Goal: Transaction & Acquisition: Subscribe to service/newsletter

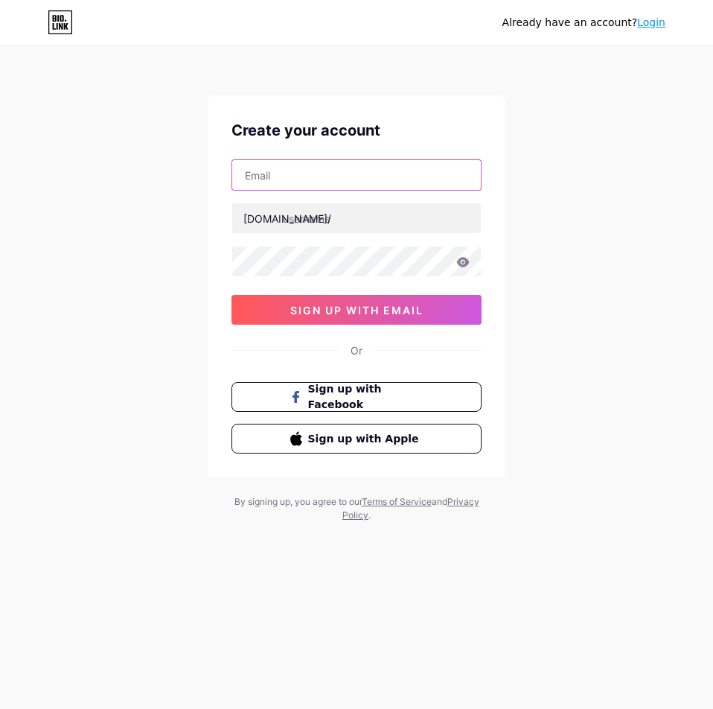
click at [309, 174] on input "text" at bounding box center [356, 175] width 249 height 30
paste input "[EMAIL_ADDRESS][DOMAIN_NAME]"
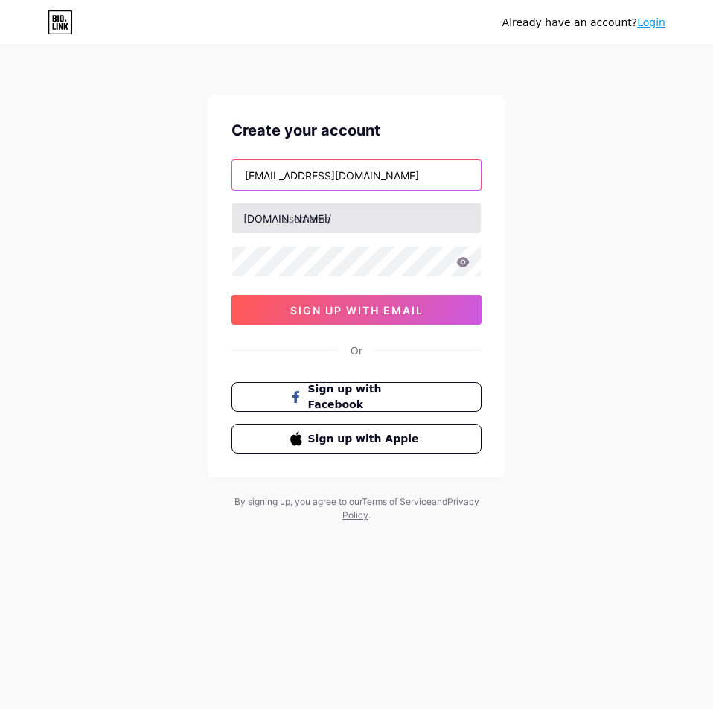
type input "[EMAIL_ADDRESS][DOMAIN_NAME]"
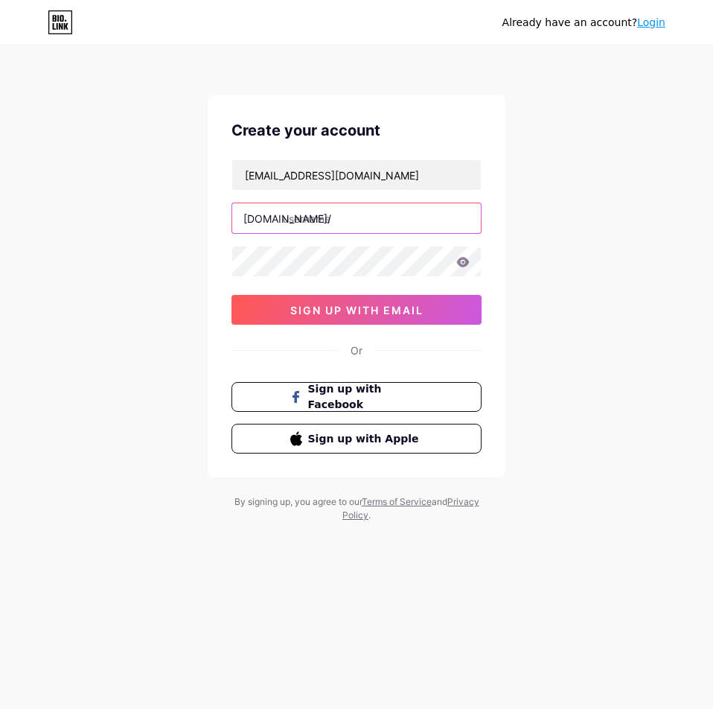
click at [305, 219] on input "text" at bounding box center [356, 218] width 249 height 30
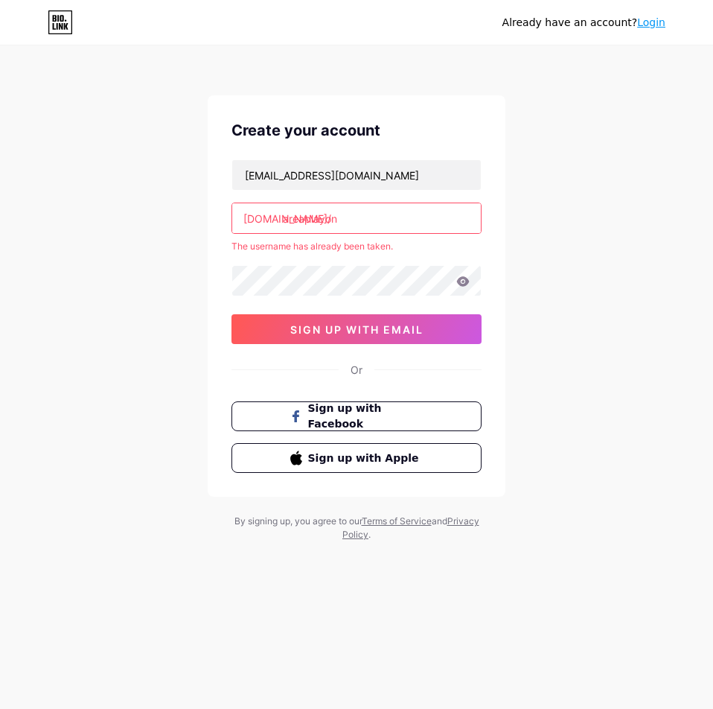
type input "areaplayon"
click at [290, 262] on div "[EMAIL_ADDRESS][DOMAIN_NAME] [DOMAIN_NAME]/ areaplayon The username has already…" at bounding box center [356, 251] width 250 height 185
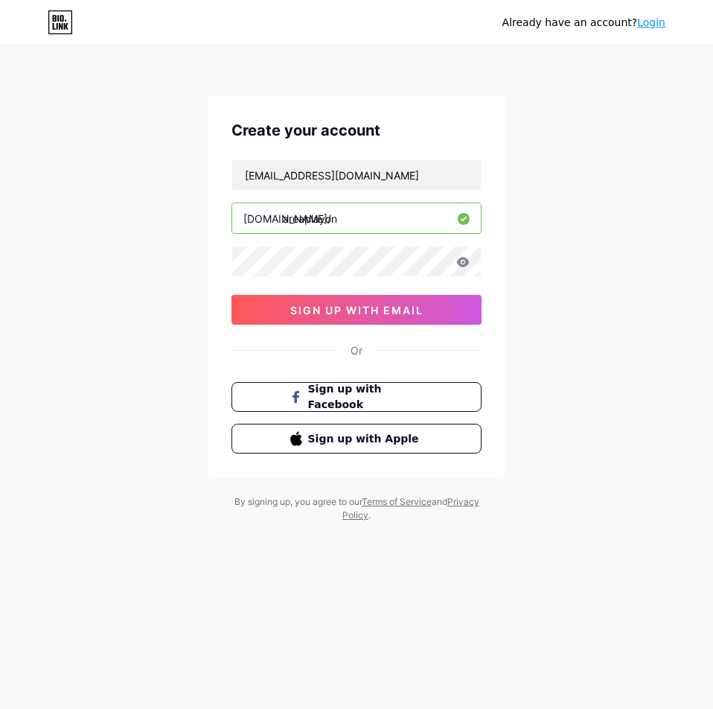
click at [293, 289] on div "[EMAIL_ADDRESS][DOMAIN_NAME] [DOMAIN_NAME]/ areaplayon 0cAFcWeA47lKhfbKVcQIFVcP…" at bounding box center [356, 241] width 250 height 165
click at [460, 261] on icon at bounding box center [463, 262] width 13 height 10
click at [460, 261] on icon at bounding box center [462, 263] width 13 height 10
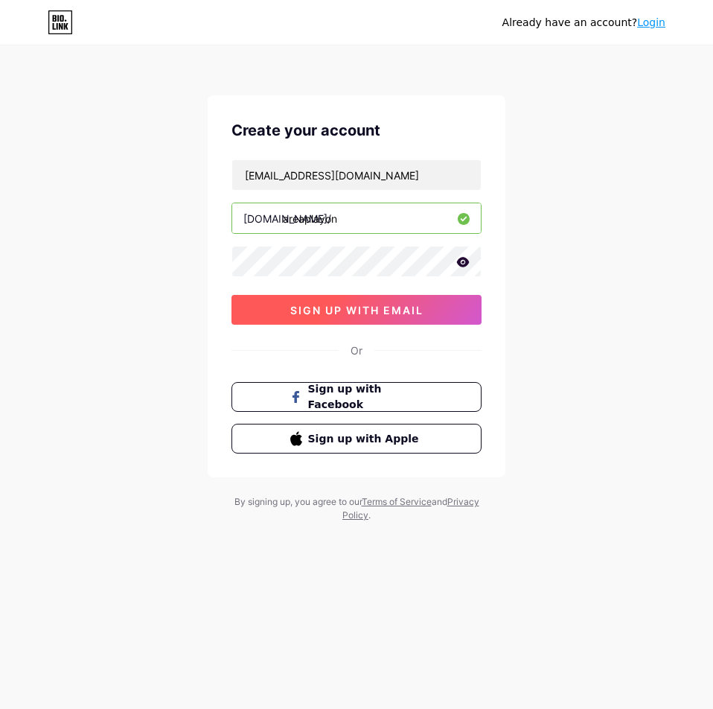
click at [421, 307] on span "sign up with email" at bounding box center [356, 310] width 133 height 13
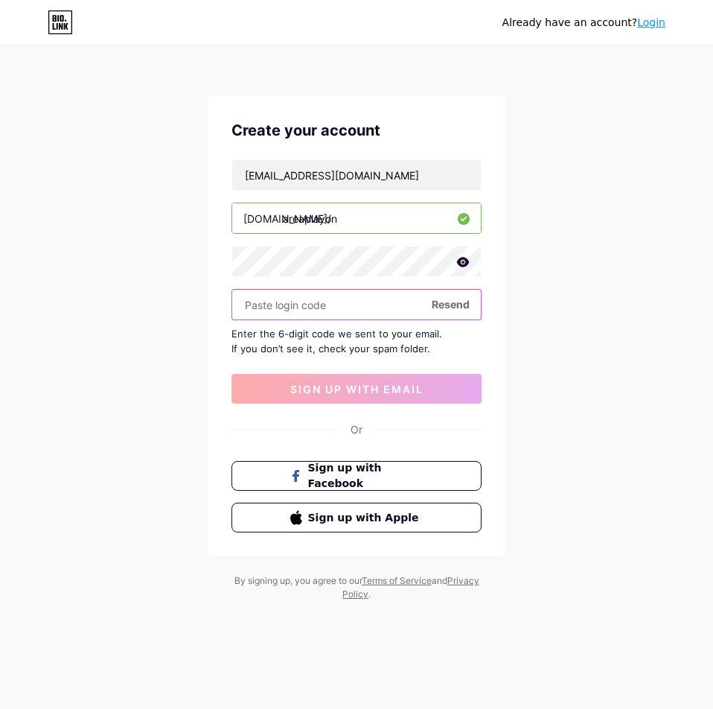
click at [286, 308] on input "text" at bounding box center [356, 305] width 249 height 30
click at [266, 307] on input "text" at bounding box center [356, 305] width 249 height 30
paste input "[EMAIL_ADDRESS][DOMAIN_NAME]"
type input "[EMAIL_ADDRESS][DOMAIN_NAME]"
click at [296, 301] on input "text" at bounding box center [356, 305] width 249 height 30
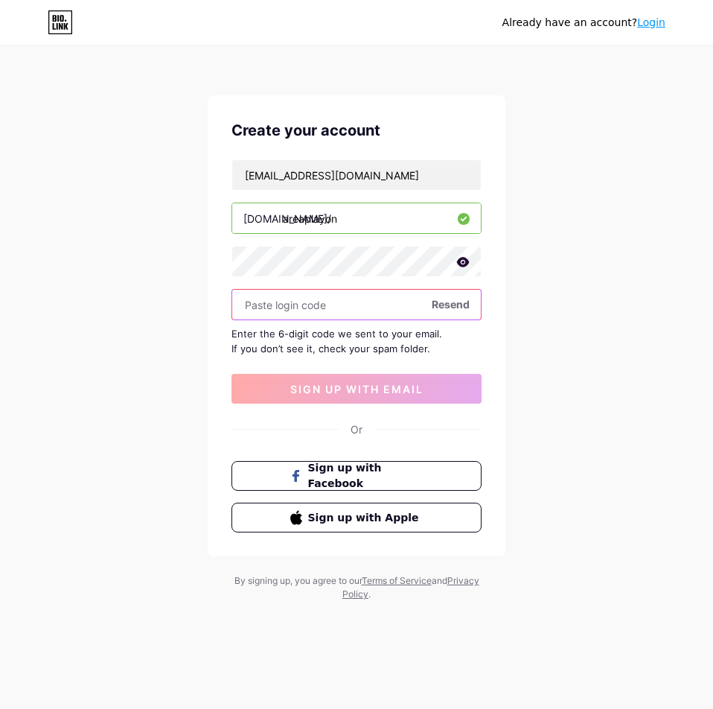
paste input "204549"
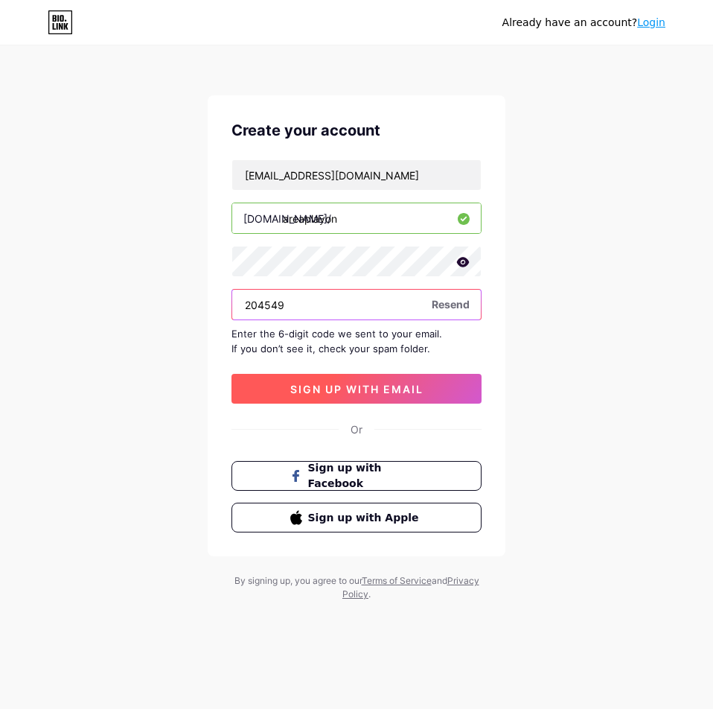
type input "204549"
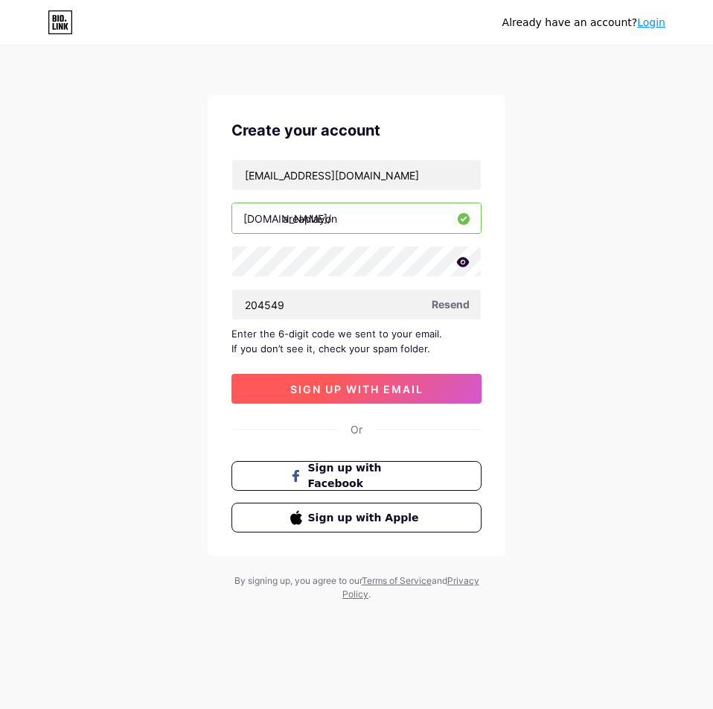
click at [318, 388] on span "sign up with email" at bounding box center [356, 389] width 133 height 13
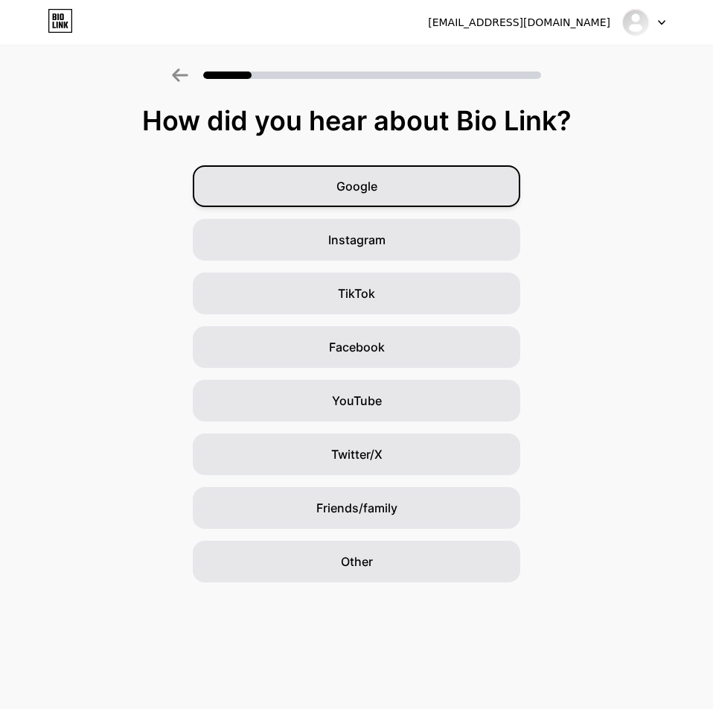
click at [385, 189] on div "Google" at bounding box center [357, 186] width 328 height 42
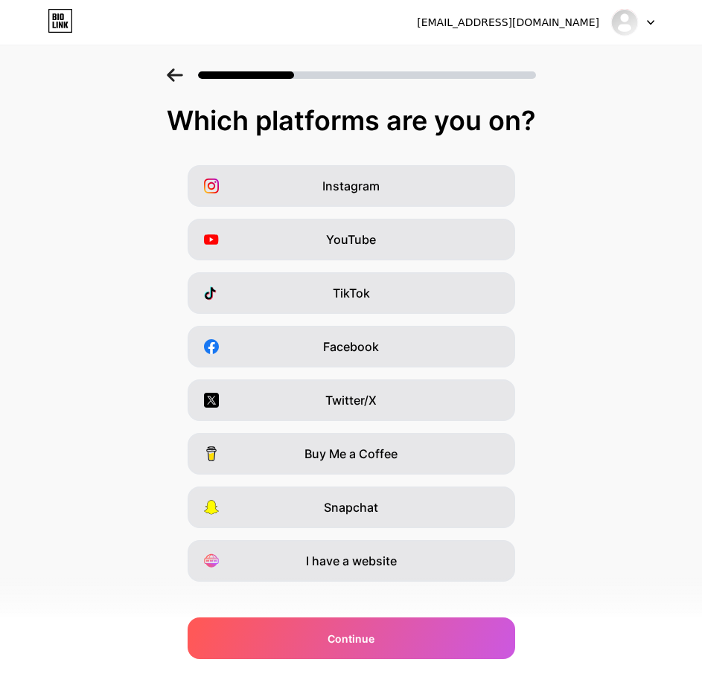
drag, startPoint x: 623, startPoint y: 331, endPoint x: 622, endPoint y: 309, distance: 22.4
click at [621, 321] on div "Instagram YouTube TikTok Facebook Twitter/X Buy Me a Coffee Snapchat I have a w…" at bounding box center [350, 373] width 687 height 417
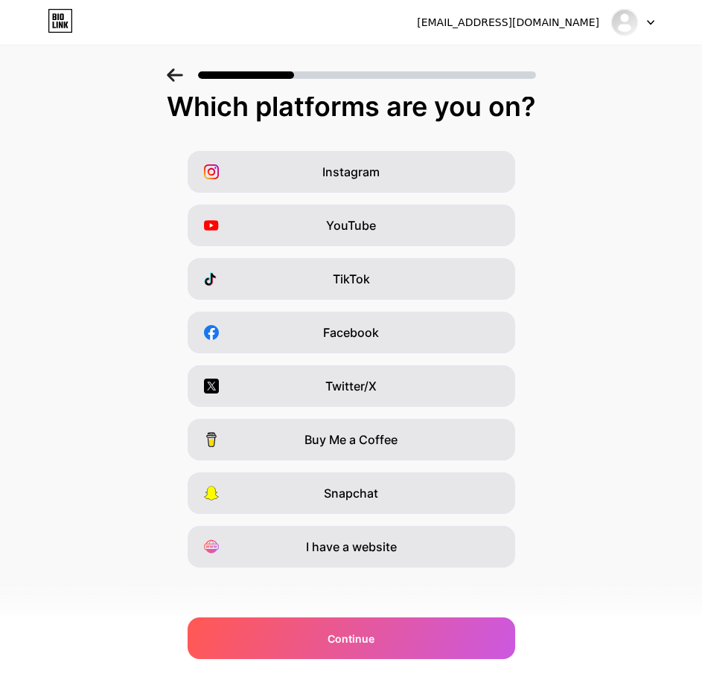
scroll to position [19, 0]
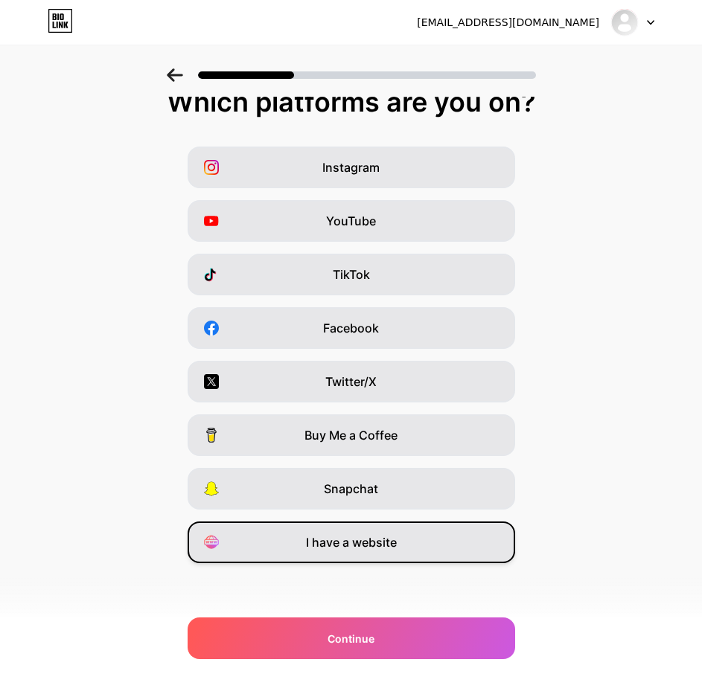
click at [377, 545] on span "I have a website" at bounding box center [351, 543] width 91 height 18
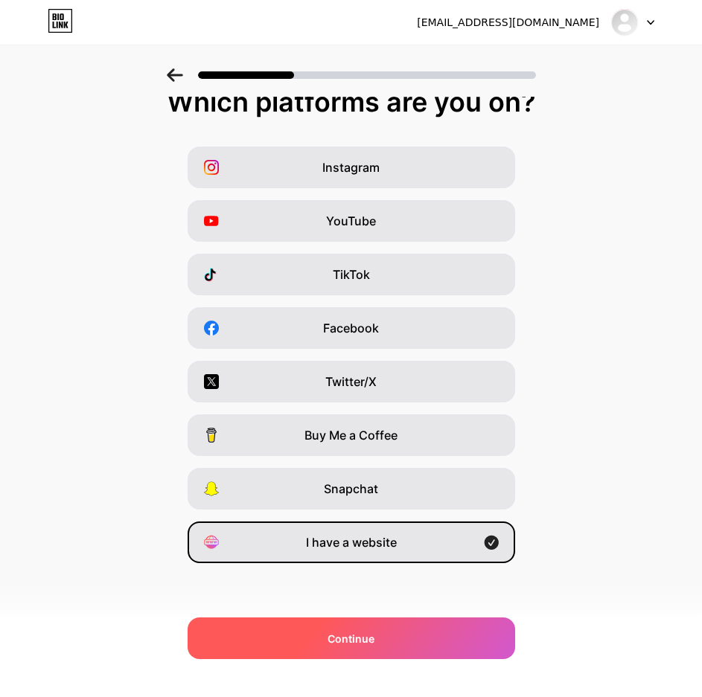
click at [434, 636] on div "Continue" at bounding box center [352, 639] width 328 height 42
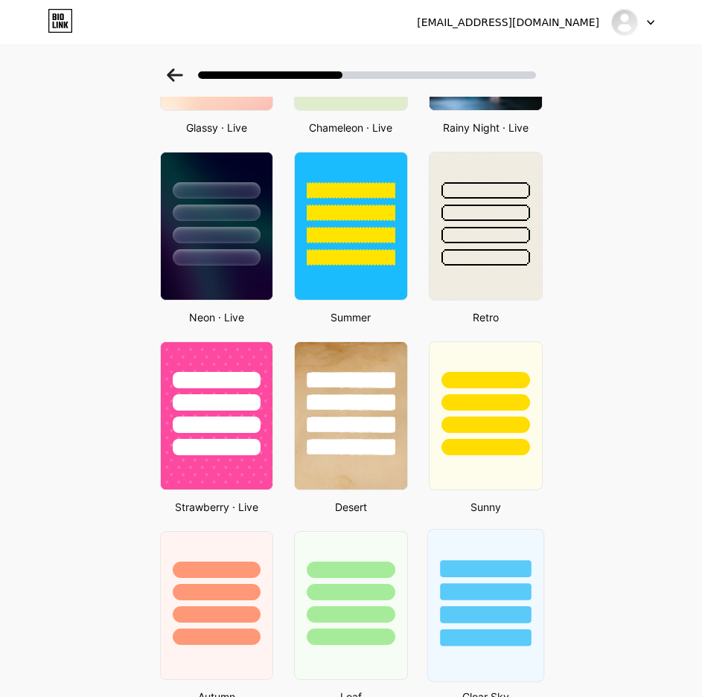
scroll to position [215, 0]
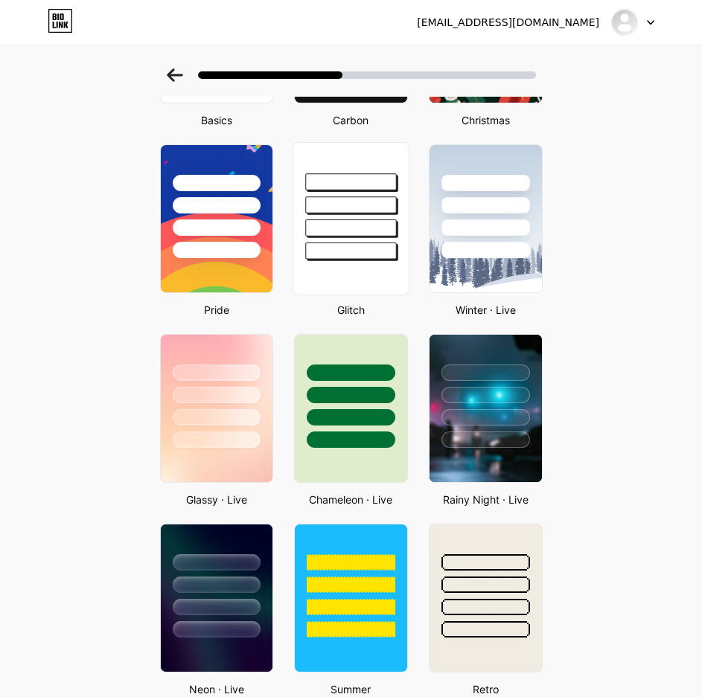
click at [352, 213] on div at bounding box center [350, 205] width 91 height 17
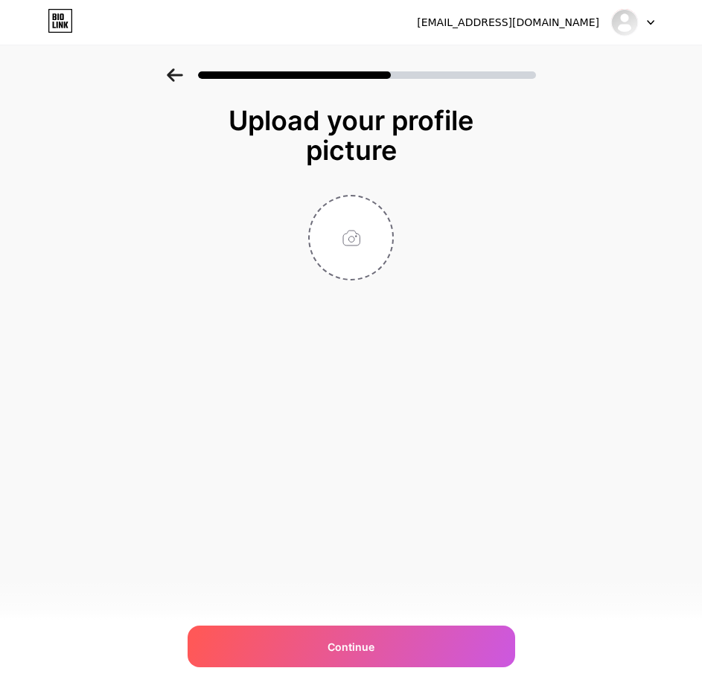
scroll to position [0, 0]
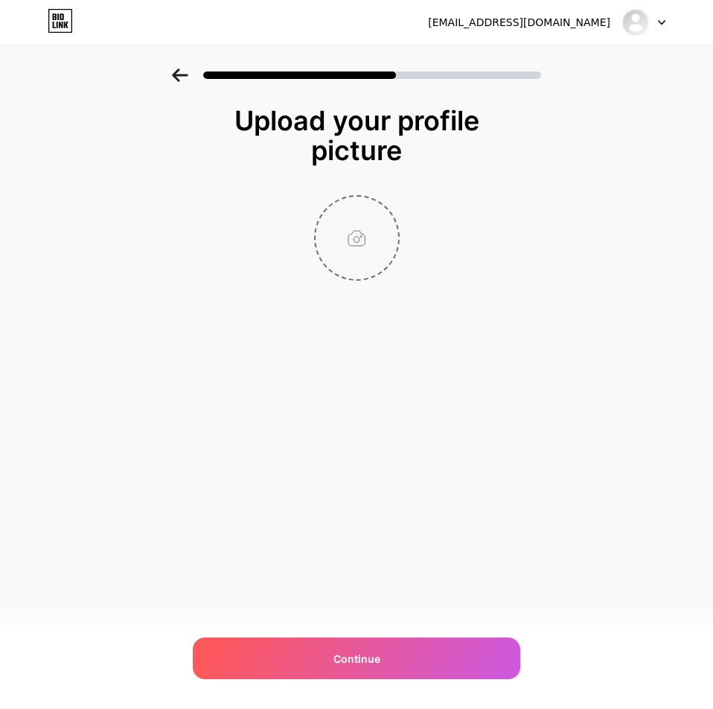
click at [384, 229] on input "file" at bounding box center [357, 238] width 83 height 83
click at [338, 243] on input "file" at bounding box center [357, 238] width 83 height 83
type input "C:\fakepath\photo_2025-05-10_03-55-34.jpg"
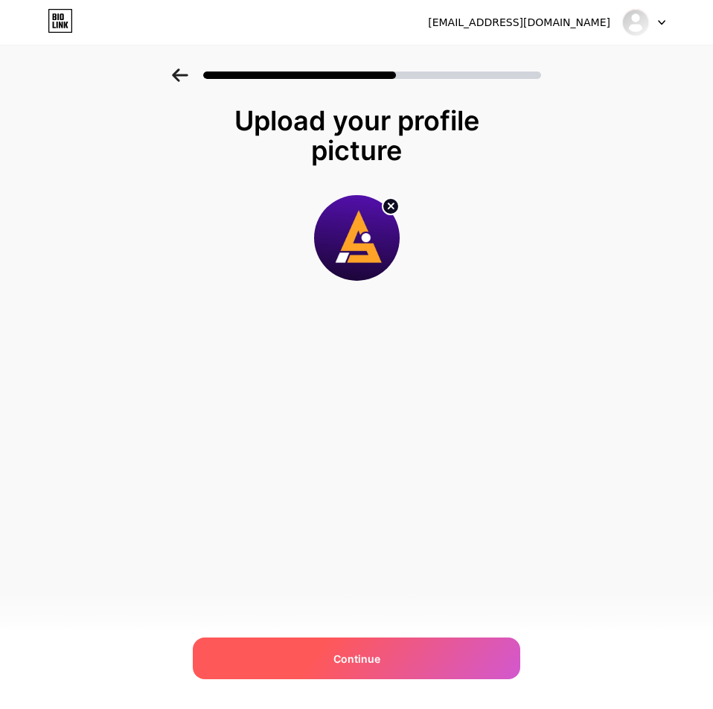
click at [371, 654] on span "Continue" at bounding box center [356, 659] width 47 height 16
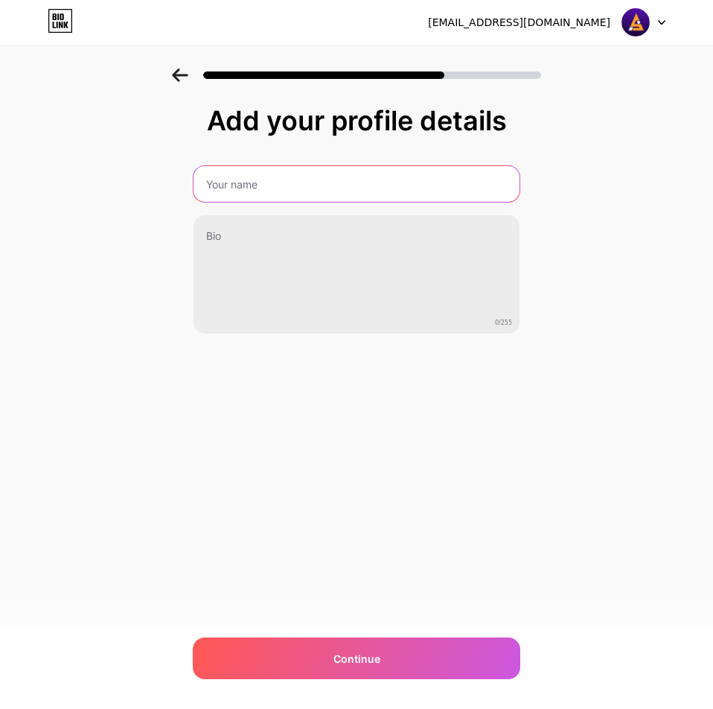
click at [235, 188] on input "text" at bounding box center [357, 184] width 326 height 36
type input "Areaslots"
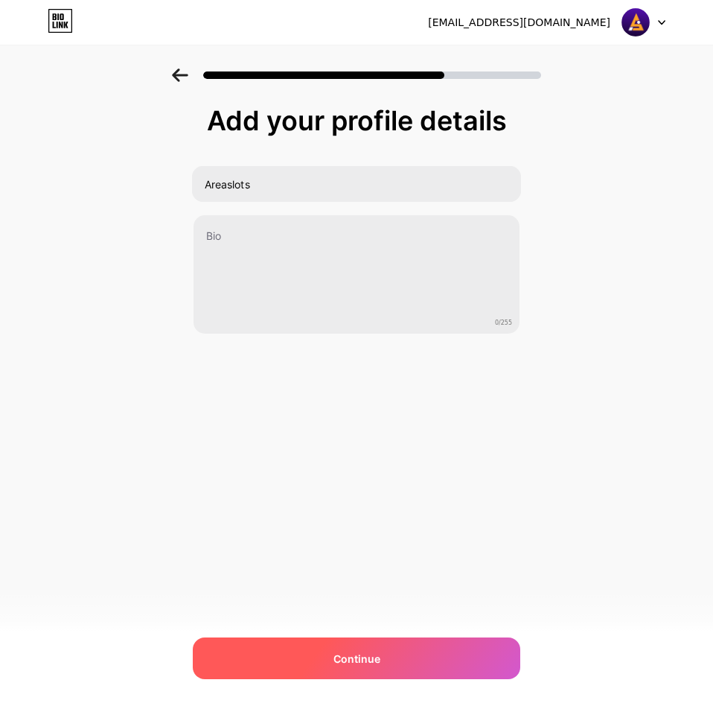
click at [368, 661] on span "Continue" at bounding box center [356, 659] width 47 height 16
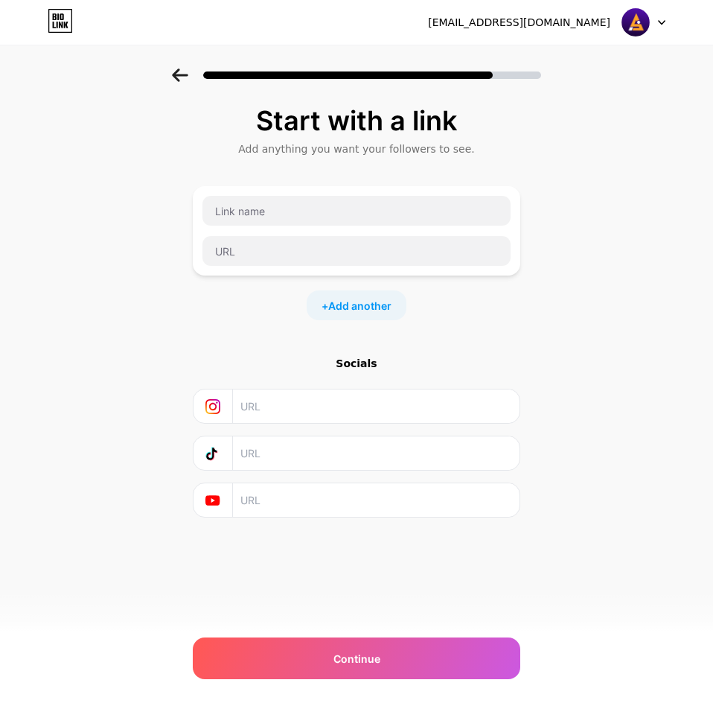
click at [175, 72] on icon at bounding box center [180, 74] width 16 height 13
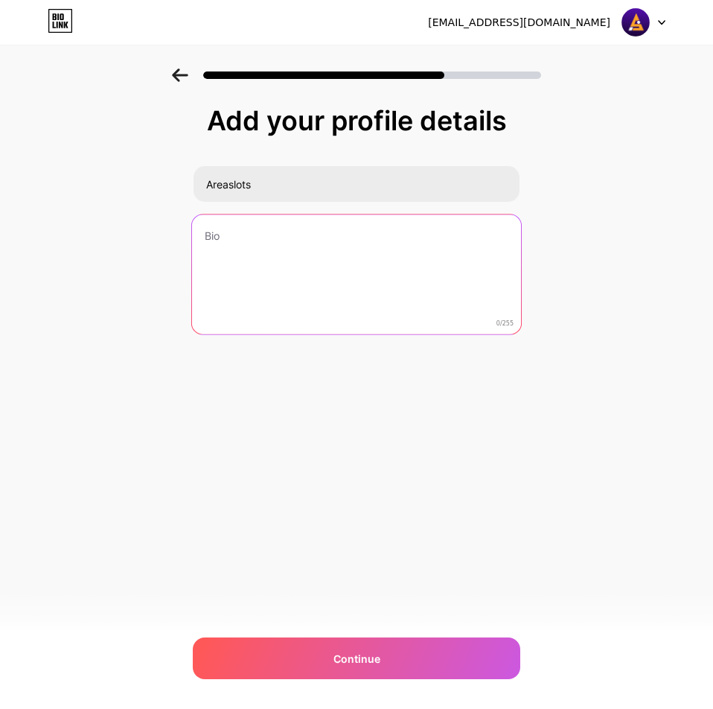
click at [259, 236] on textarea at bounding box center [356, 274] width 329 height 121
paste textarea "LINK ALTERNATIF | PUSAT TOGEL ONLINE TERBESAR & TERPERCAYA"
click at [315, 240] on textarea "LINK ALTERNATIF | PUSAT TOGEL ONLINE TERBESAR & TERPERCAYA" at bounding box center [356, 274] width 329 height 121
click at [360, 237] on textarea "LINK ALTERNATIF | PUSAT TOGEL ONLINE TERBESAR & TERPERCAYA" at bounding box center [356, 274] width 329 height 121
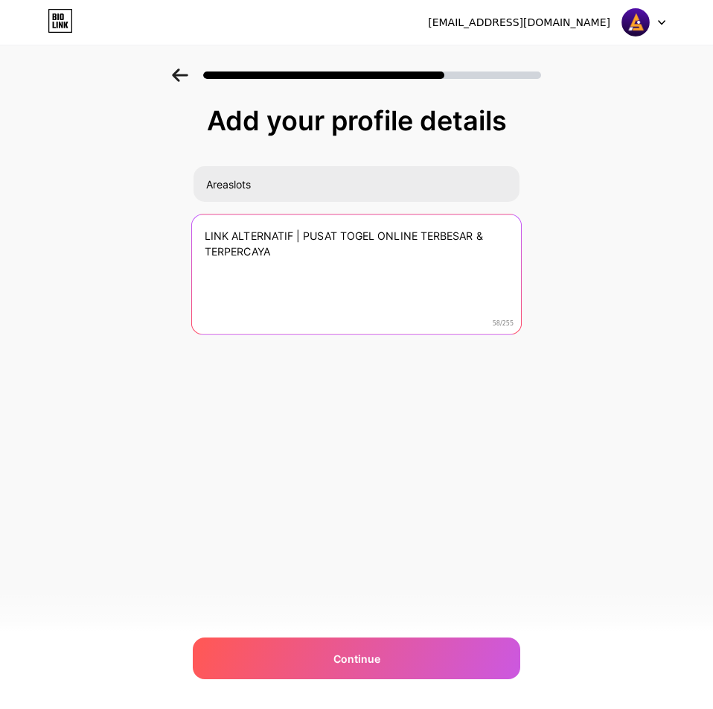
click at [360, 237] on textarea "LINK ALTERNATIF | PUSAT TOGEL ONLINE TERBESAR & TERPERCAYA" at bounding box center [356, 274] width 329 height 121
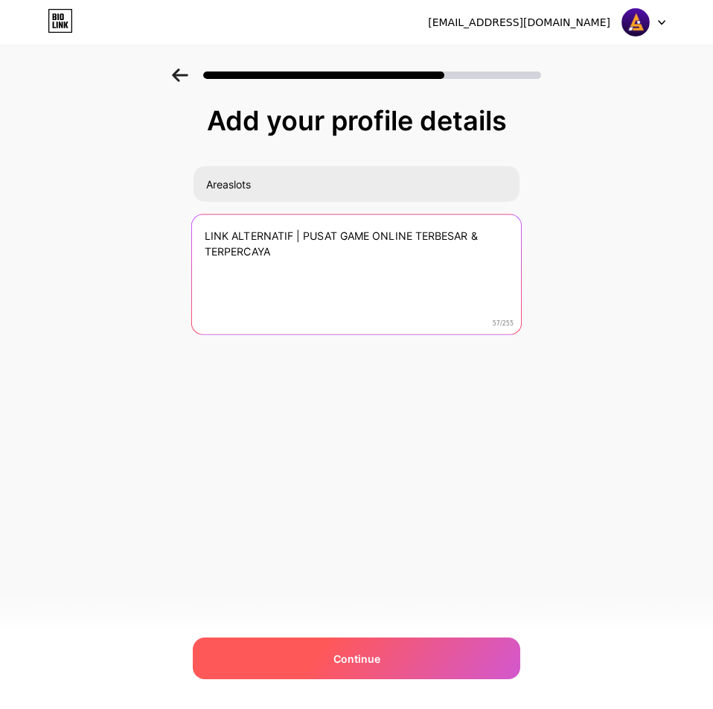
type textarea "LINK ALTERNATIF | PUSAT GAME ONLINE TERBESAR & TERPERCAYA"
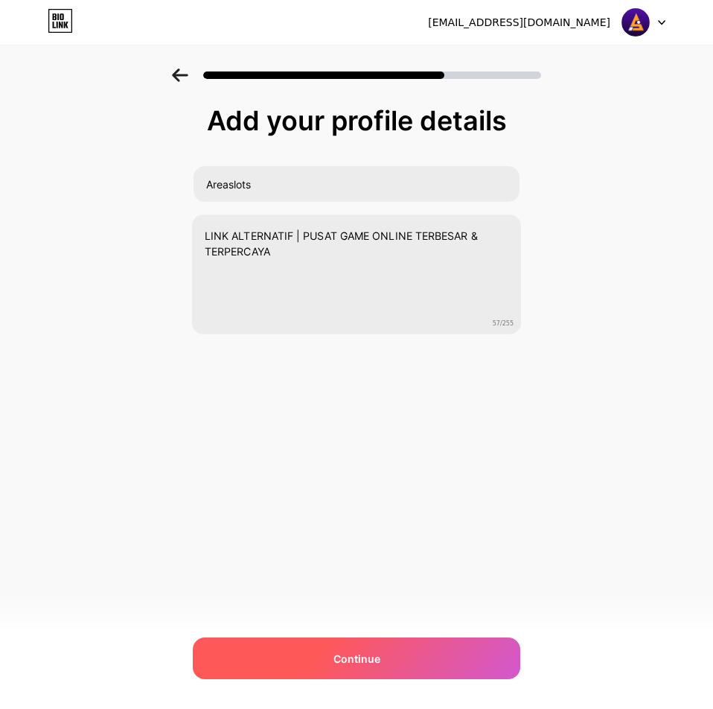
click at [348, 660] on span "Continue" at bounding box center [356, 659] width 47 height 16
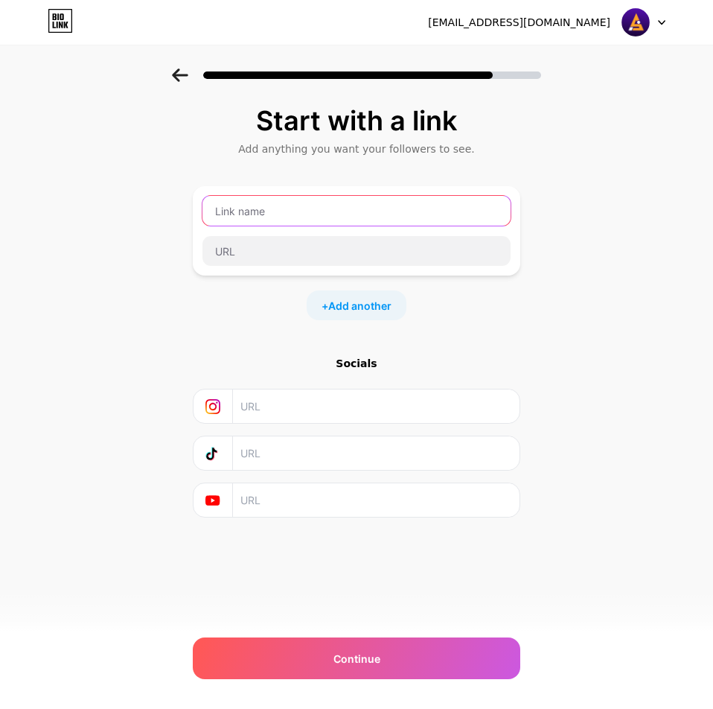
click at [275, 213] on input "text" at bounding box center [356, 211] width 308 height 30
paste input "[URL][DOMAIN_NAME]"
type input "[URL][DOMAIN_NAME]"
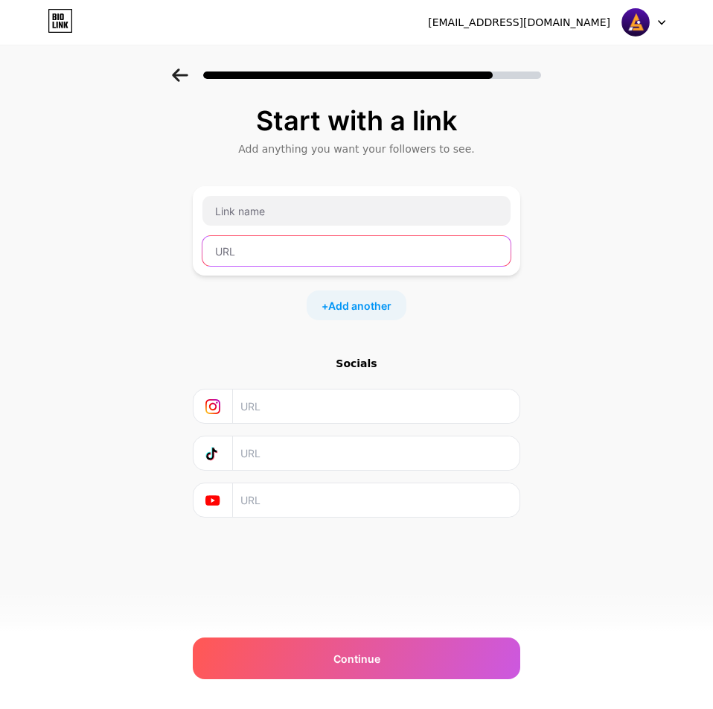
click at [280, 249] on input "text" at bounding box center [356, 251] width 308 height 30
paste input "[URL][DOMAIN_NAME]"
type input "[URL][DOMAIN_NAME]"
click at [446, 249] on input "[URL][DOMAIN_NAME]" at bounding box center [356, 251] width 308 height 30
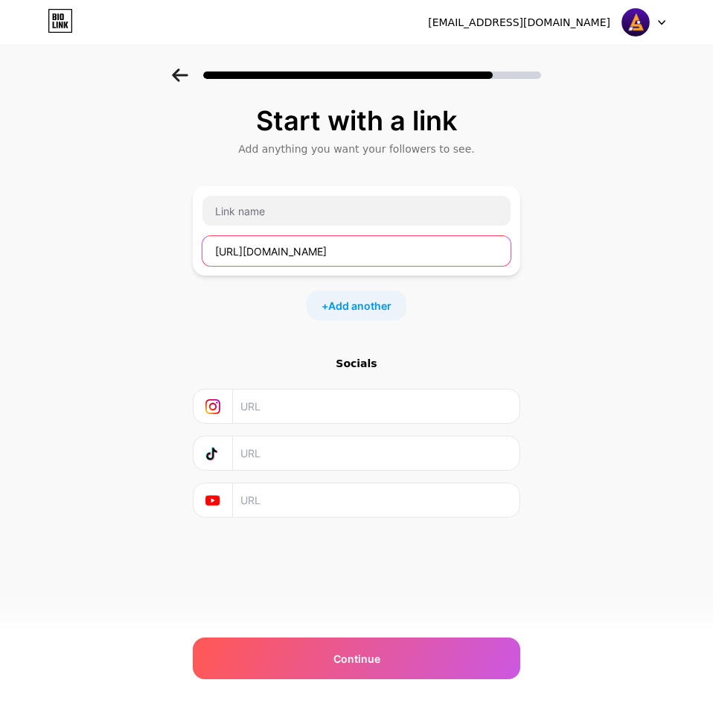
click at [446, 249] on input "[URL][DOMAIN_NAME]" at bounding box center [356, 251] width 308 height 30
click at [345, 247] on input "text" at bounding box center [356, 251] width 308 height 30
paste input "[URL][DOMAIN_NAME]"
type input "[URL][DOMAIN_NAME]"
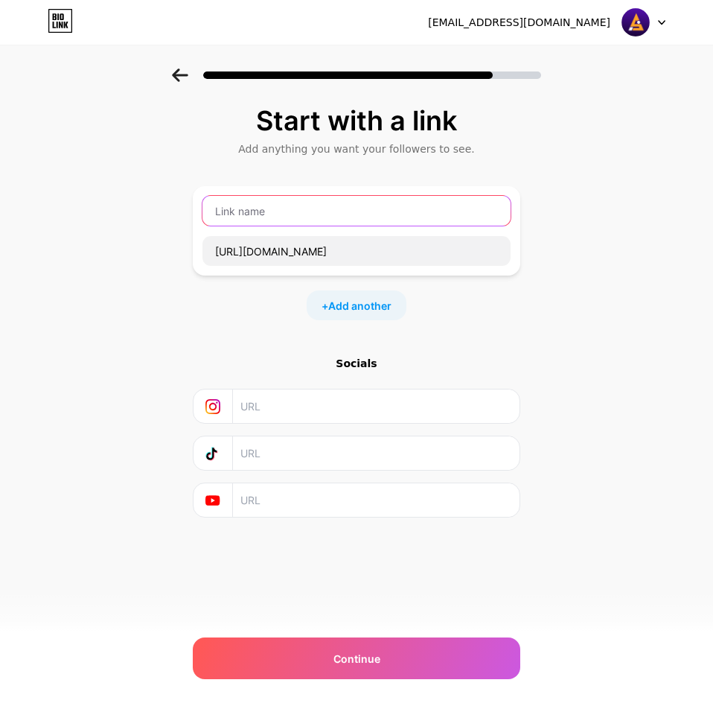
click at [234, 217] on input "text" at bounding box center [356, 211] width 308 height 30
type input "Login"
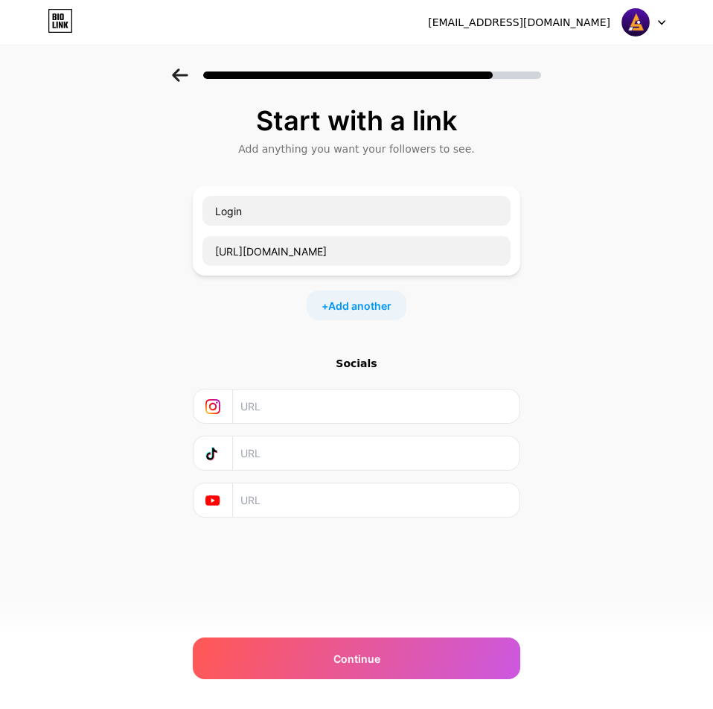
click at [348, 317] on div "+ Add another" at bounding box center [357, 305] width 100 height 30
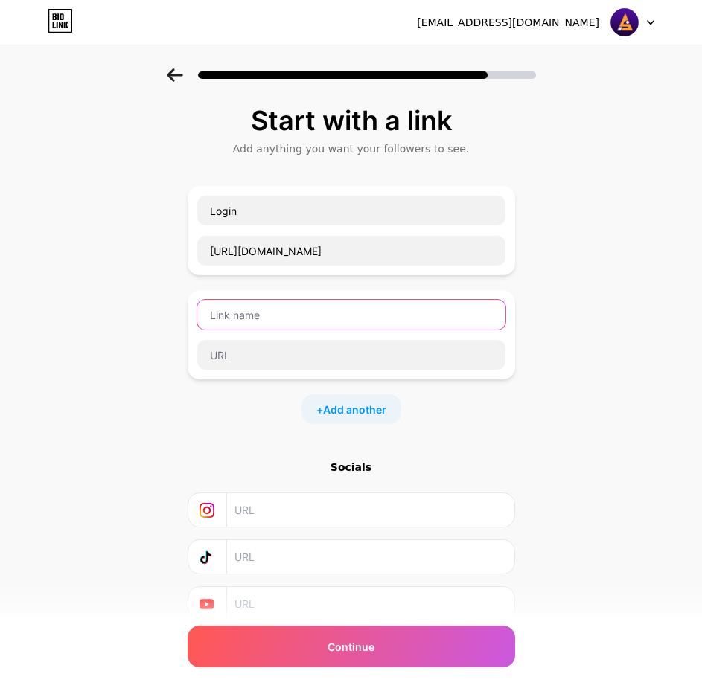
click at [268, 313] on input "text" at bounding box center [351, 315] width 308 height 30
paste input "DAFTAR"
type input "DAFTAR"
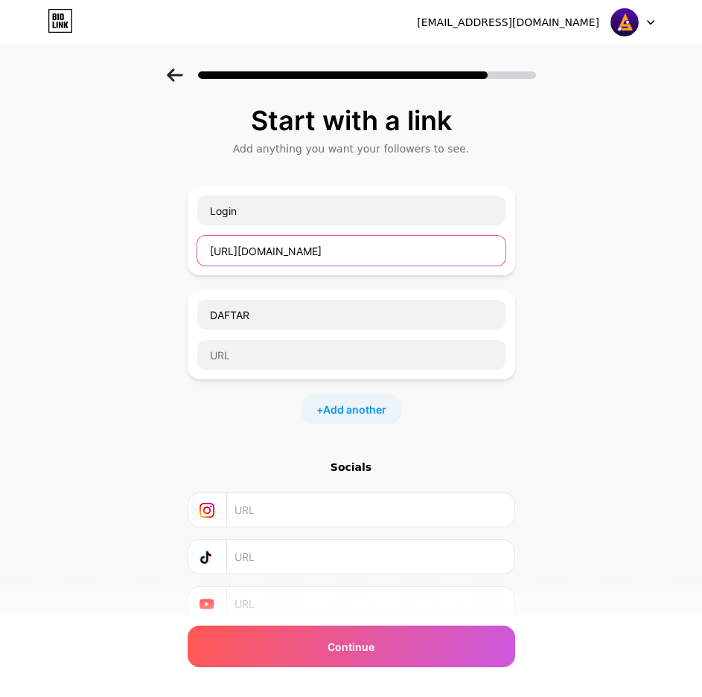
click at [300, 259] on input "[URL][DOMAIN_NAME]" at bounding box center [351, 251] width 308 height 30
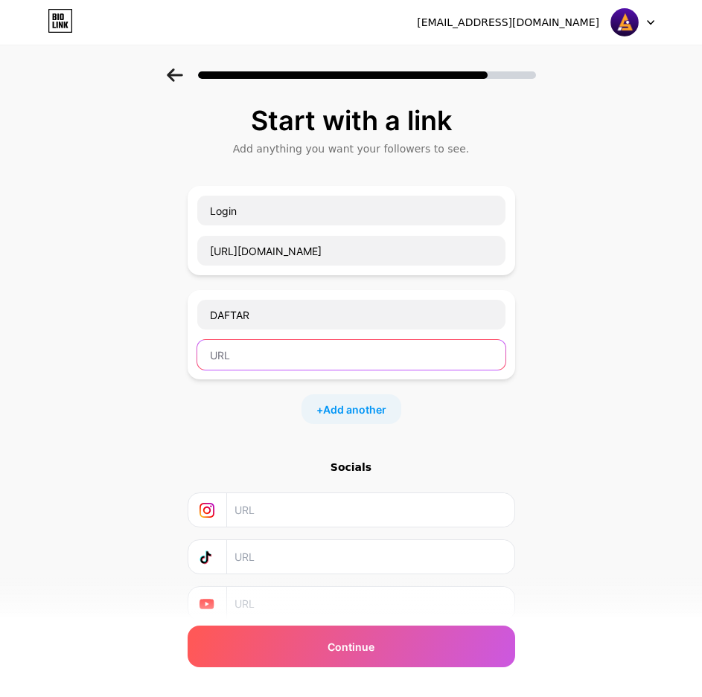
click at [304, 356] on input "text" at bounding box center [351, 355] width 308 height 30
paste input "[URL][DOMAIN_NAME]"
type input "[URL][DOMAIN_NAME]"
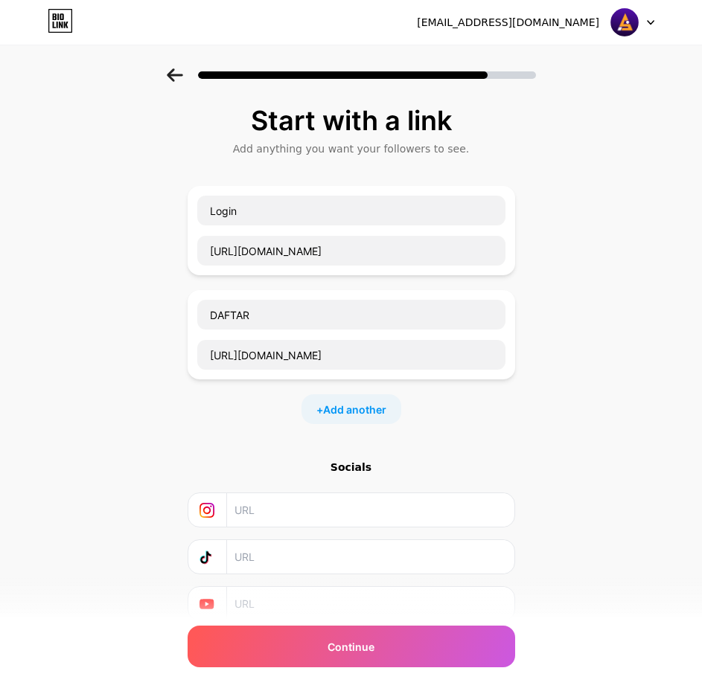
click at [363, 400] on div "+ Add another" at bounding box center [351, 410] width 100 height 30
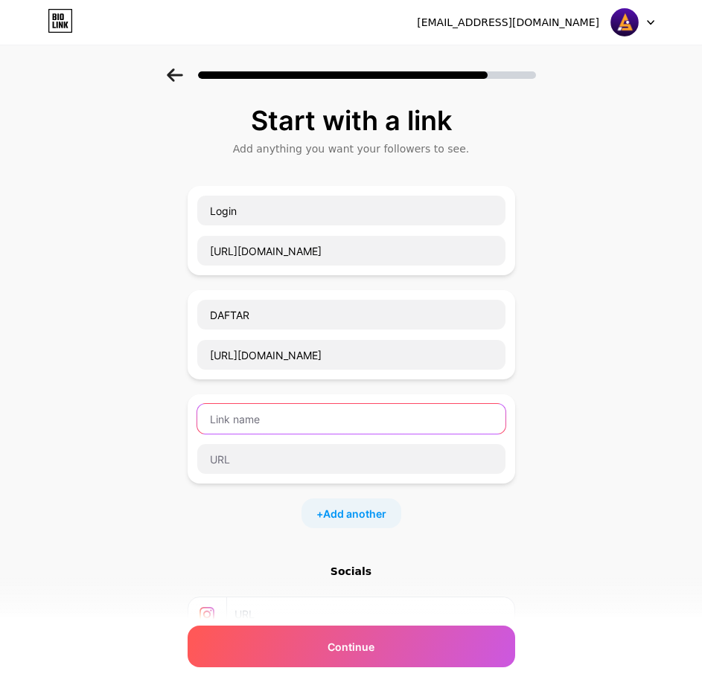
click at [252, 424] on input "text" at bounding box center [351, 419] width 308 height 30
paste input "LIVE CHAT"
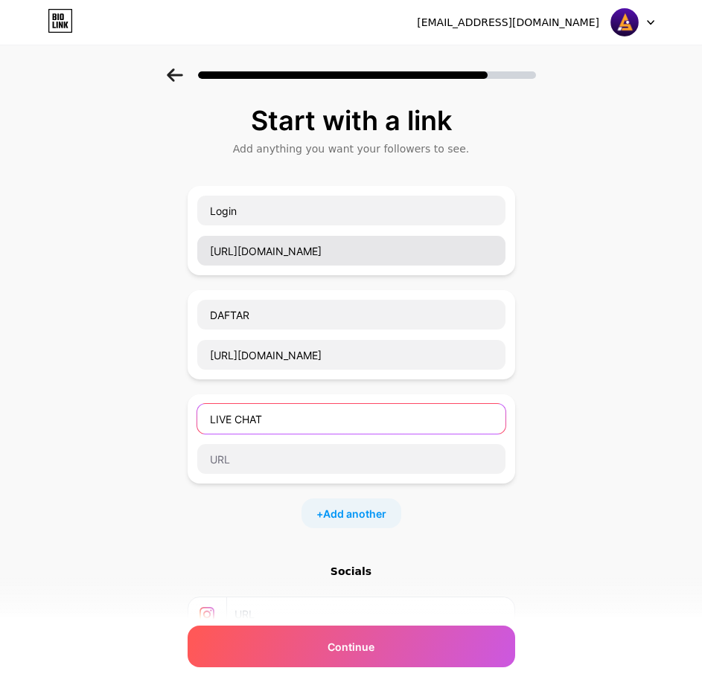
type input "LIVE CHAT"
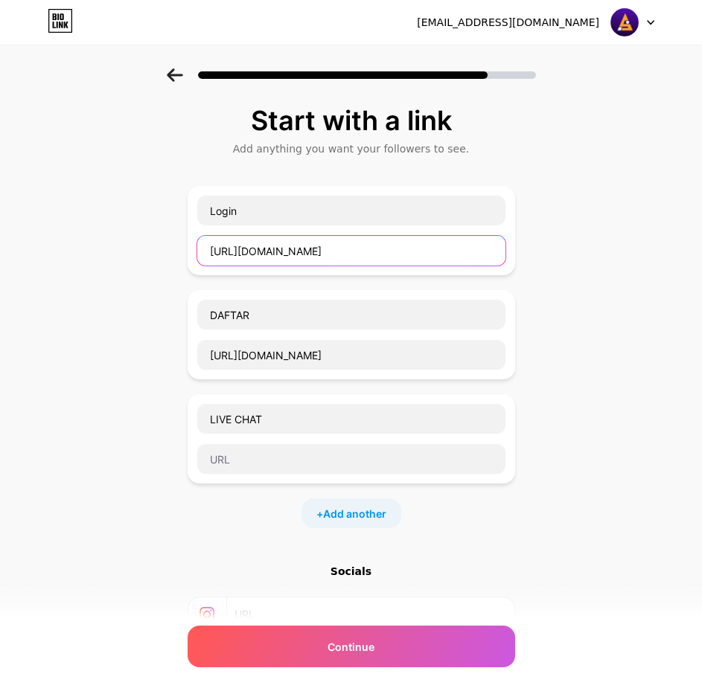
click at [277, 252] on input "[URL][DOMAIN_NAME]" at bounding box center [351, 251] width 308 height 30
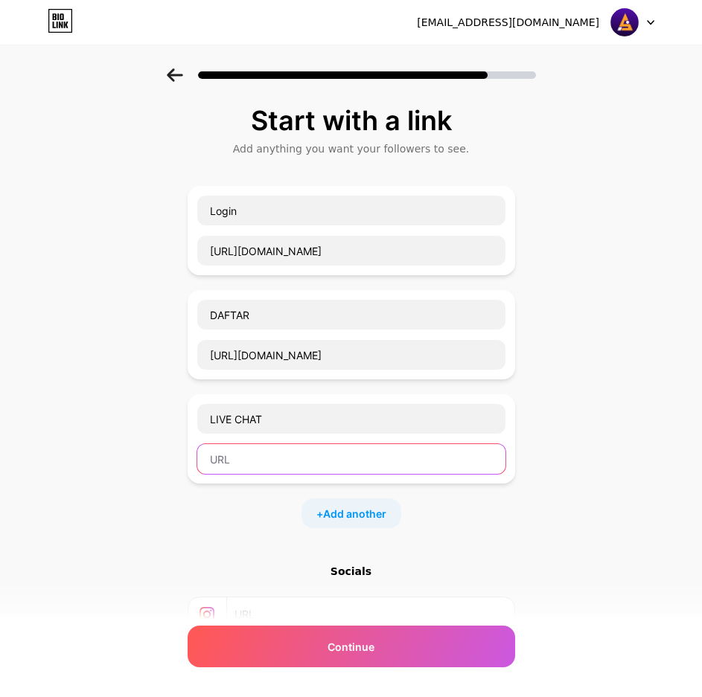
click at [266, 453] on input "text" at bounding box center [351, 459] width 308 height 30
paste input "[URL][DOMAIN_NAME]"
type input "[URL][DOMAIN_NAME]"
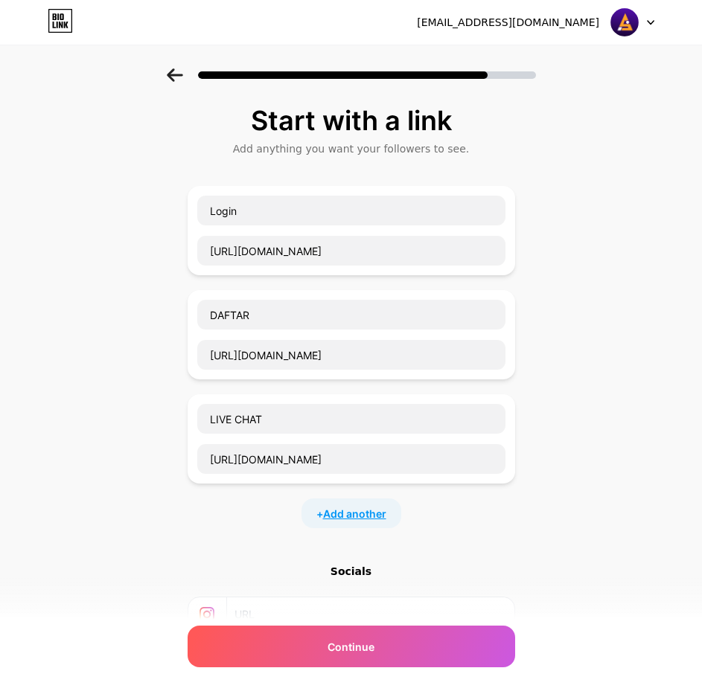
click at [351, 511] on span "Add another" at bounding box center [354, 514] width 63 height 16
click at [253, 523] on input "text" at bounding box center [351, 523] width 308 height 30
paste input "LINK ALTERNATIF"
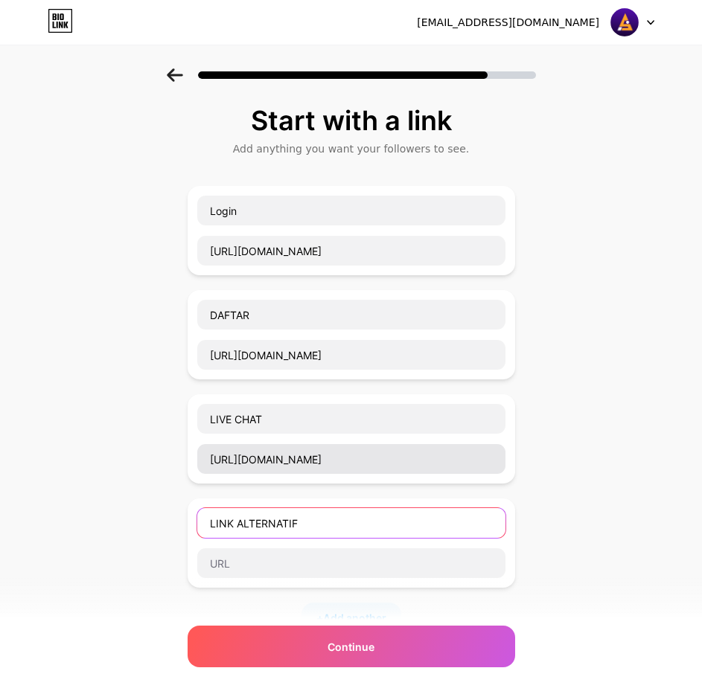
type input "LINK ALTERNATIF"
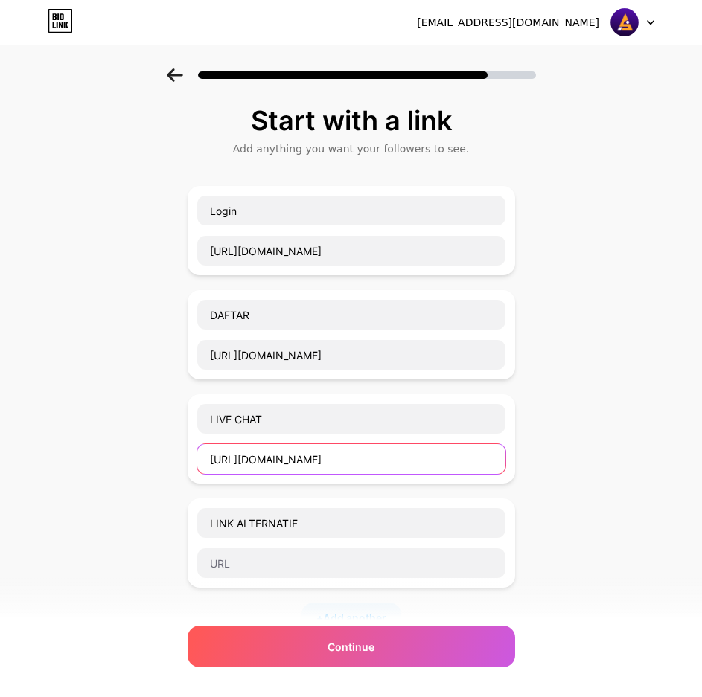
click at [312, 459] on input "[URL][DOMAIN_NAME]" at bounding box center [351, 459] width 308 height 30
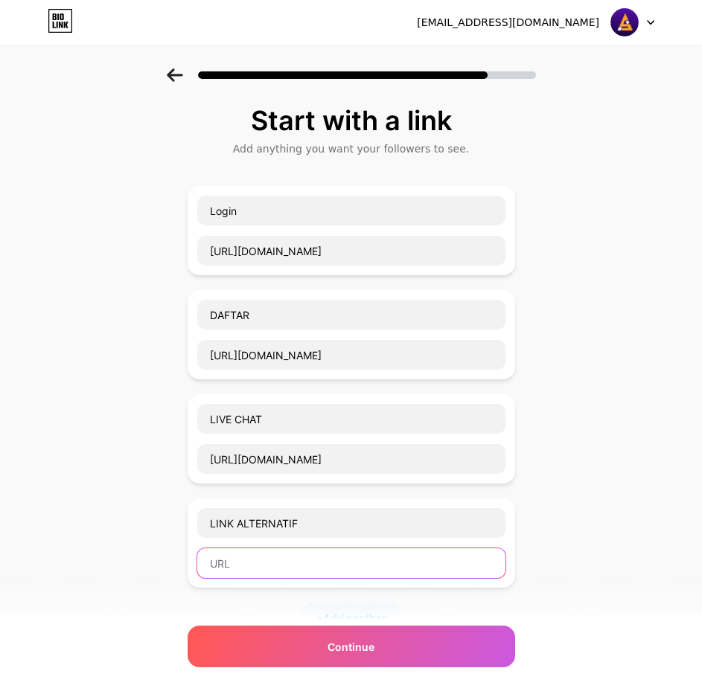
click at [267, 568] on input "text" at bounding box center [351, 564] width 308 height 30
paste input "[URL][DOMAIN_NAME]"
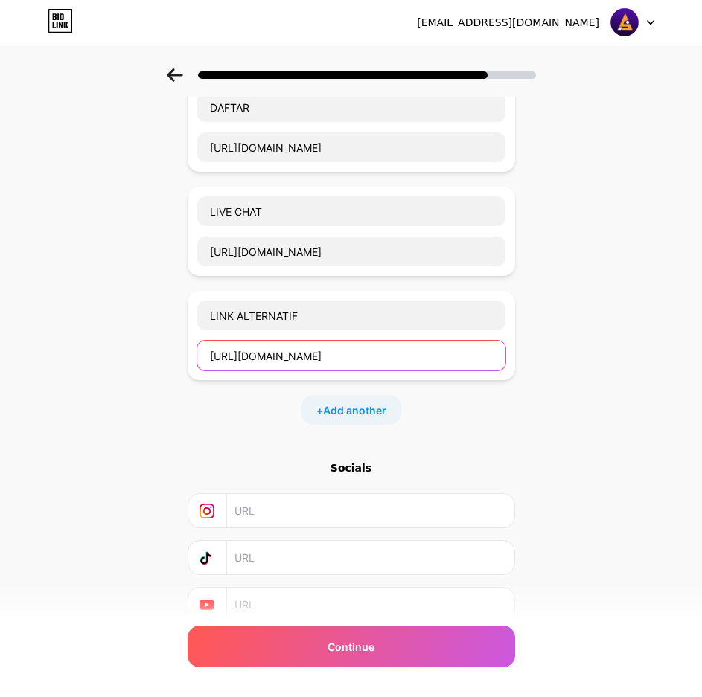
scroll to position [223, 0]
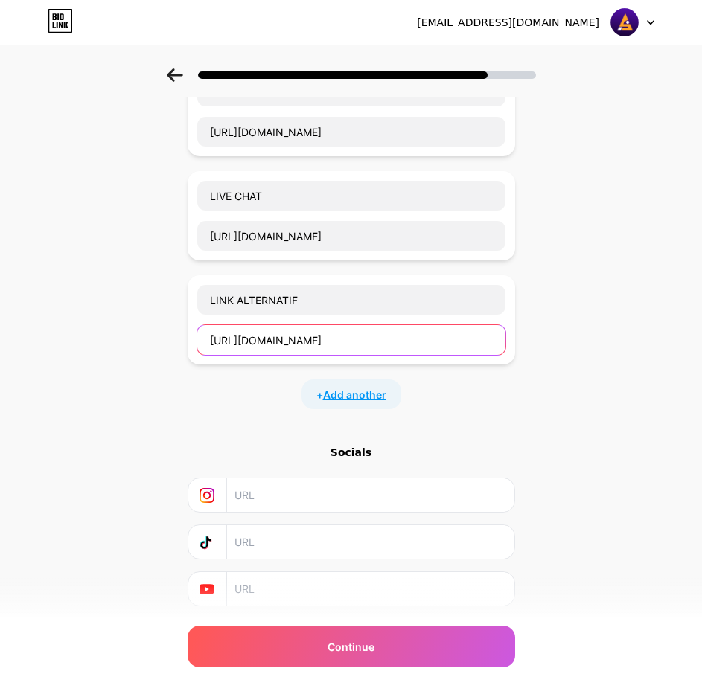
type input "[URL][DOMAIN_NAME]"
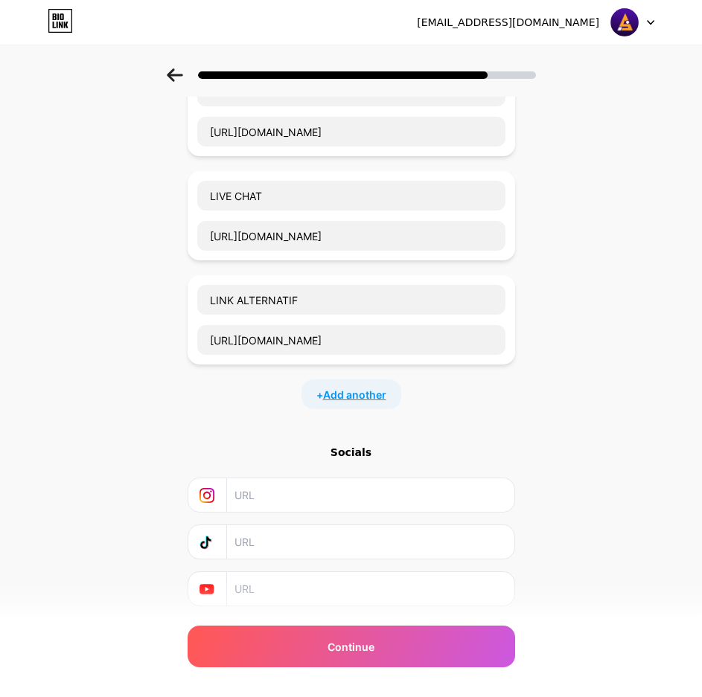
click at [348, 400] on span "Add another" at bounding box center [354, 395] width 63 height 16
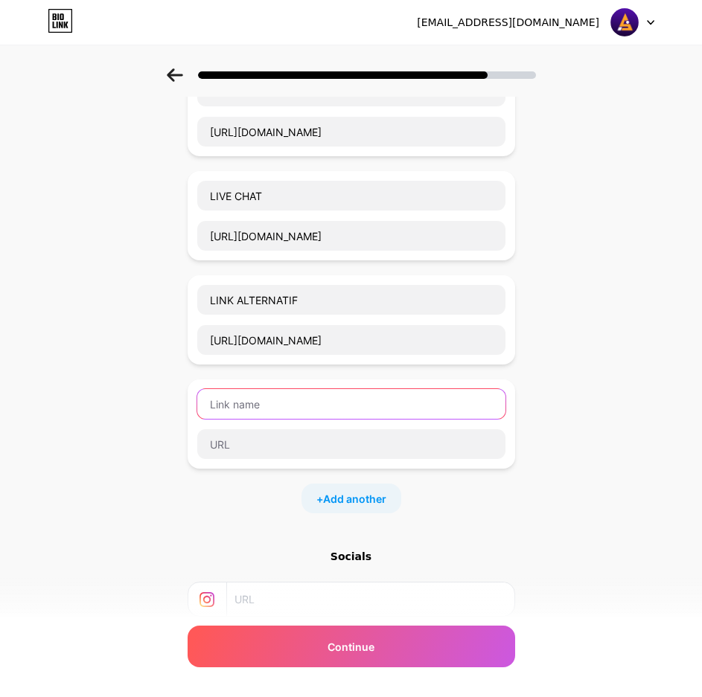
click at [268, 411] on input "text" at bounding box center [351, 404] width 308 height 30
paste input "RTP HARI INI TERUPDATE"
type input "RTP HARI INI TERUPDATE"
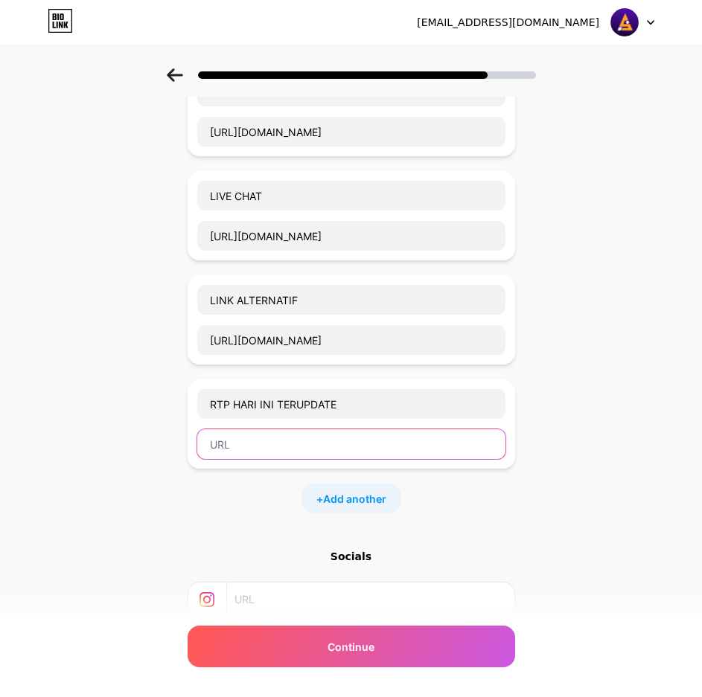
click at [286, 442] on input "text" at bounding box center [351, 445] width 308 height 30
paste input "[URL][DOMAIN_NAME]"
type input "[URL][DOMAIN_NAME]"
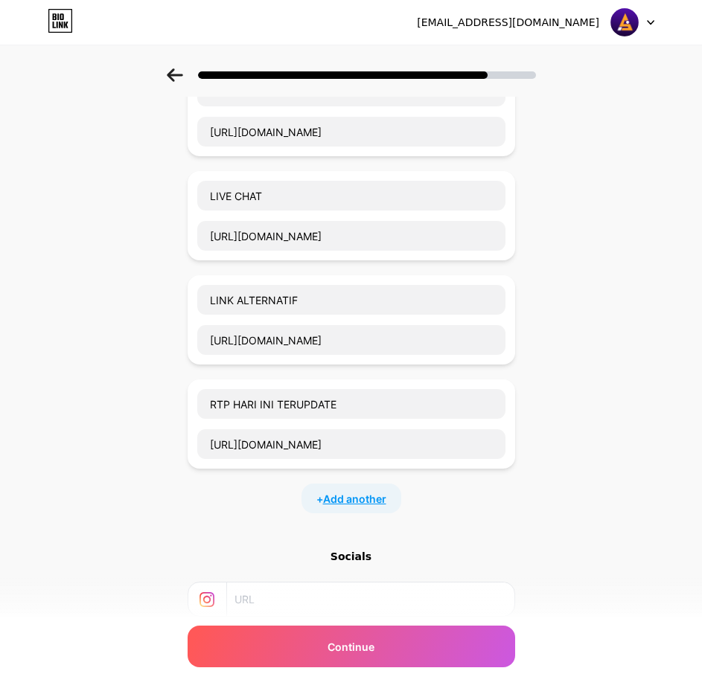
click at [354, 499] on span "Add another" at bounding box center [354, 499] width 63 height 16
click at [288, 508] on input "text" at bounding box center [351, 509] width 308 height 30
paste input "WHATSAPP"
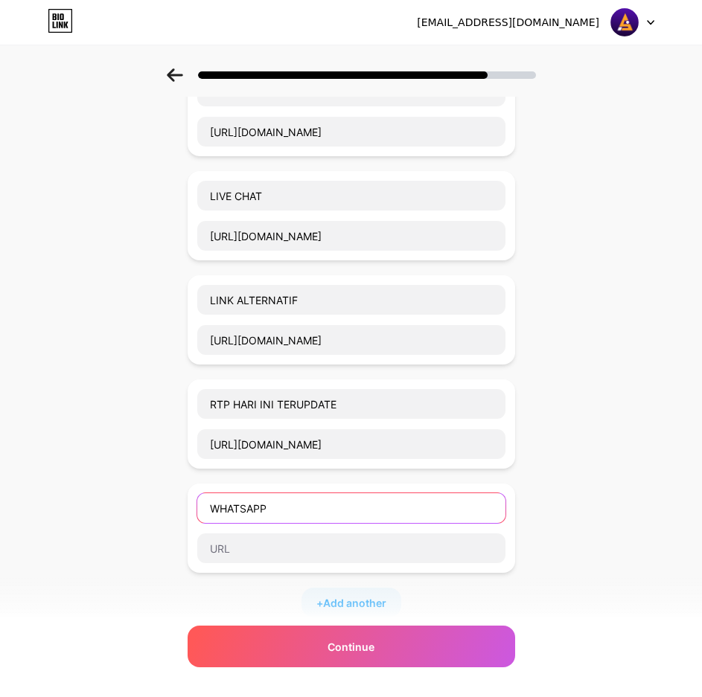
type input "WHATSAPP"
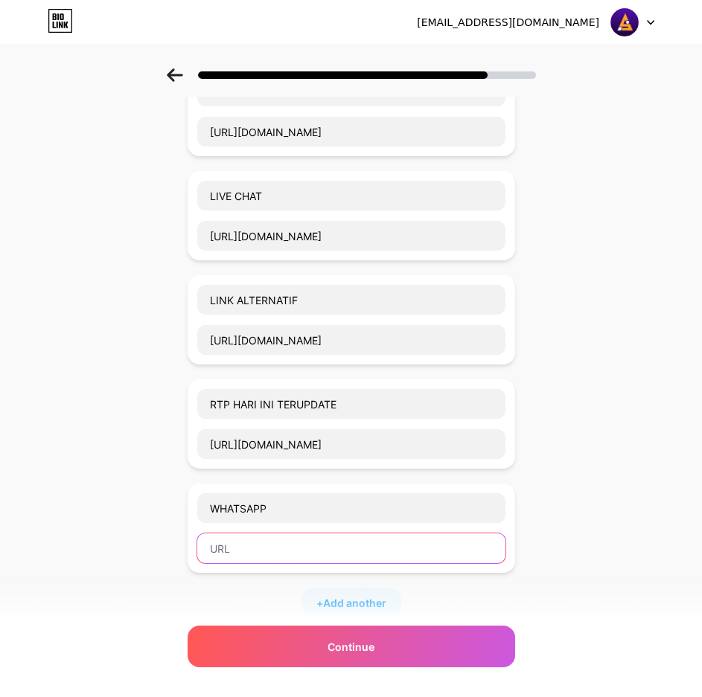
click at [235, 554] on input "text" at bounding box center [351, 549] width 308 height 30
paste input "[URL][DOMAIN_NAME]"
type input "[URL][DOMAIN_NAME]"
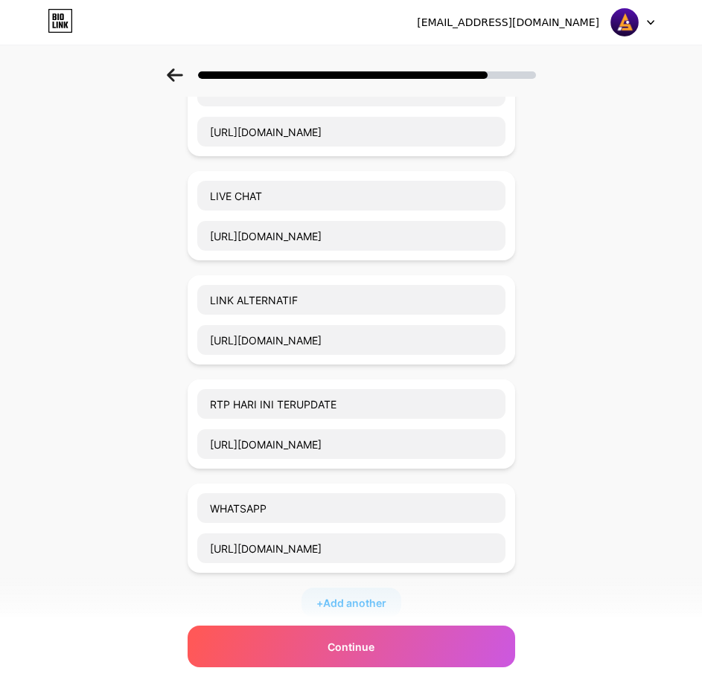
click at [352, 593] on div "+ Add another" at bounding box center [351, 603] width 100 height 30
click at [249, 607] on input "text" at bounding box center [351, 613] width 308 height 30
paste input "TELEGRAM"
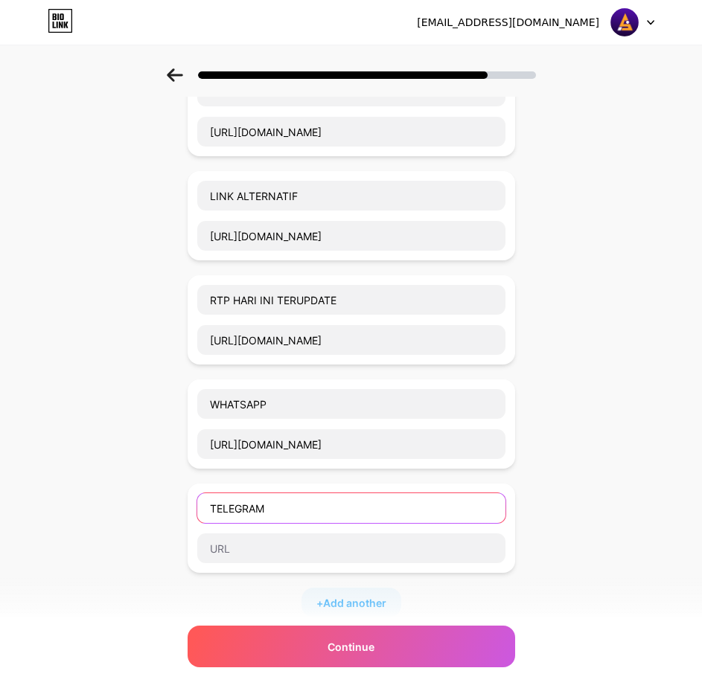
scroll to position [372, 0]
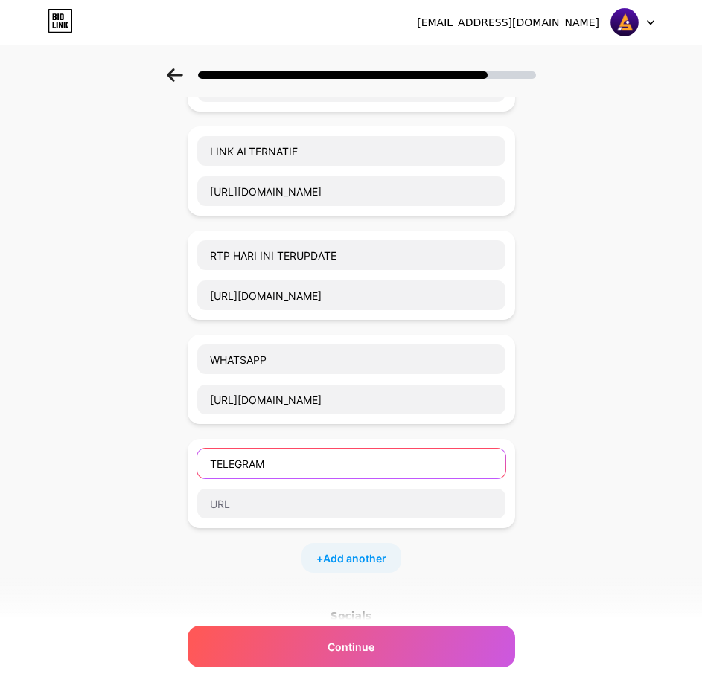
type input "TELEGRAM"
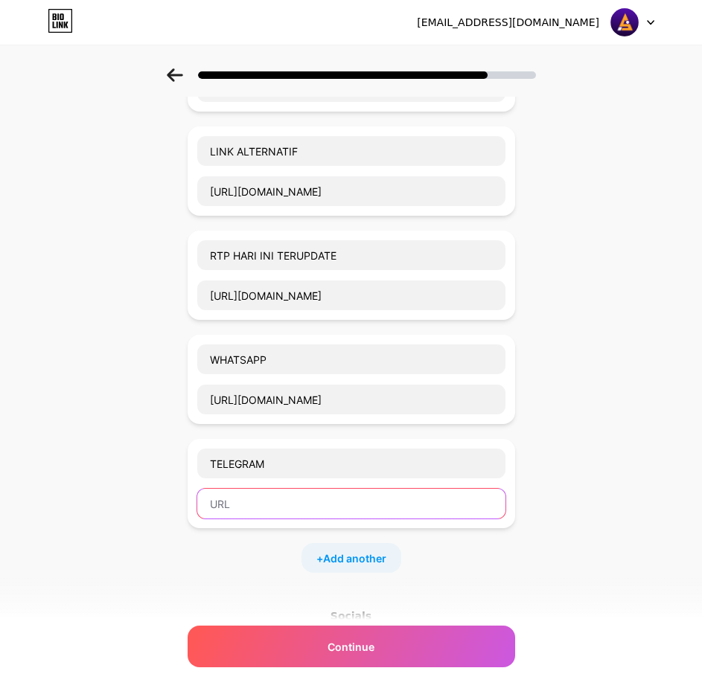
click at [298, 510] on input "text" at bounding box center [351, 504] width 308 height 30
paste input "[URL][DOMAIN_NAME]"
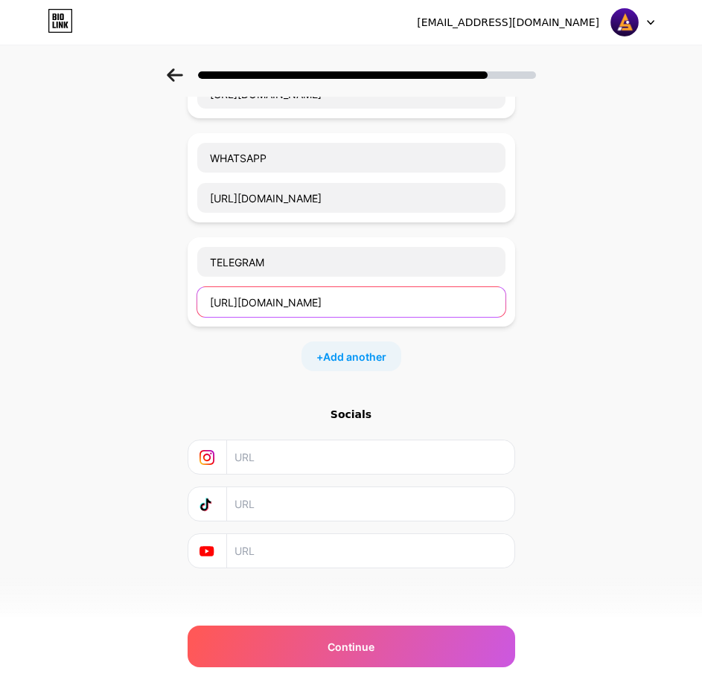
scroll to position [579, 0]
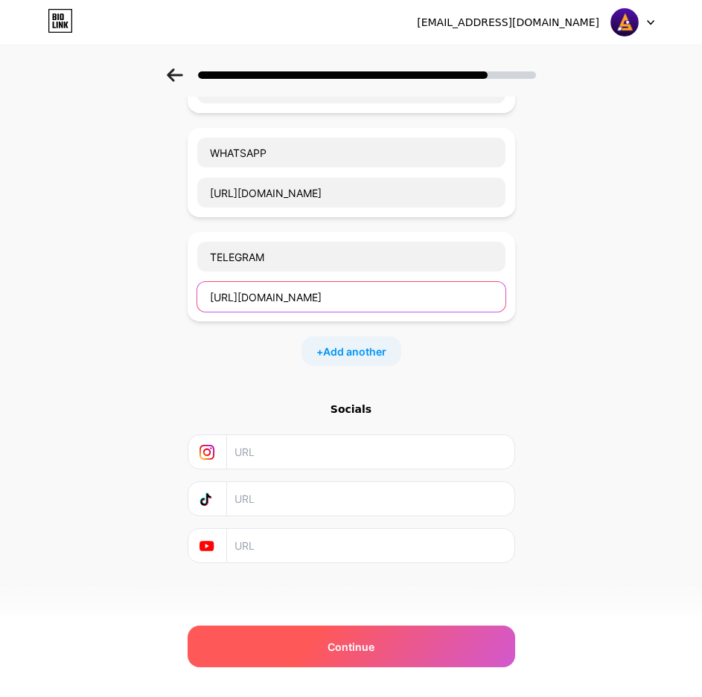
type input "[URL][DOMAIN_NAME]"
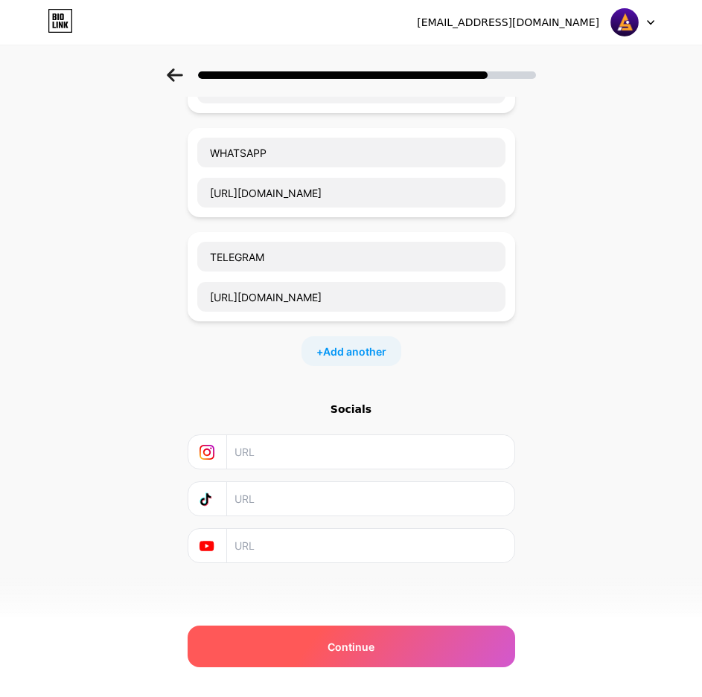
click at [266, 648] on div "Continue" at bounding box center [352, 647] width 328 height 42
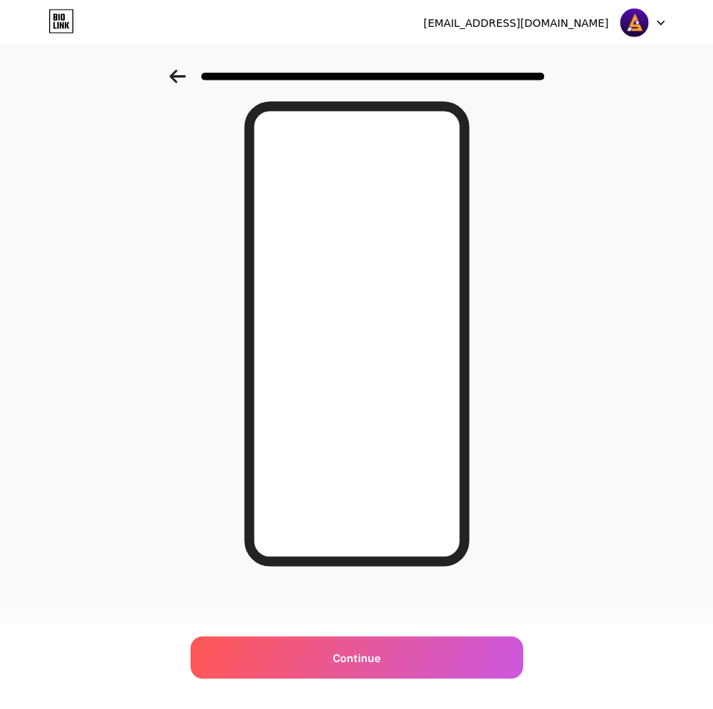
scroll to position [0, 0]
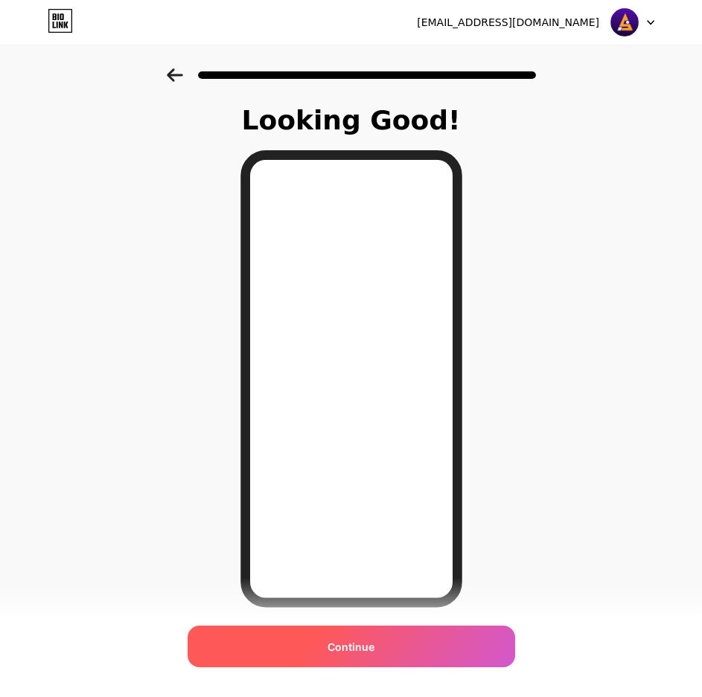
click at [411, 633] on div "Continue" at bounding box center [352, 647] width 328 height 42
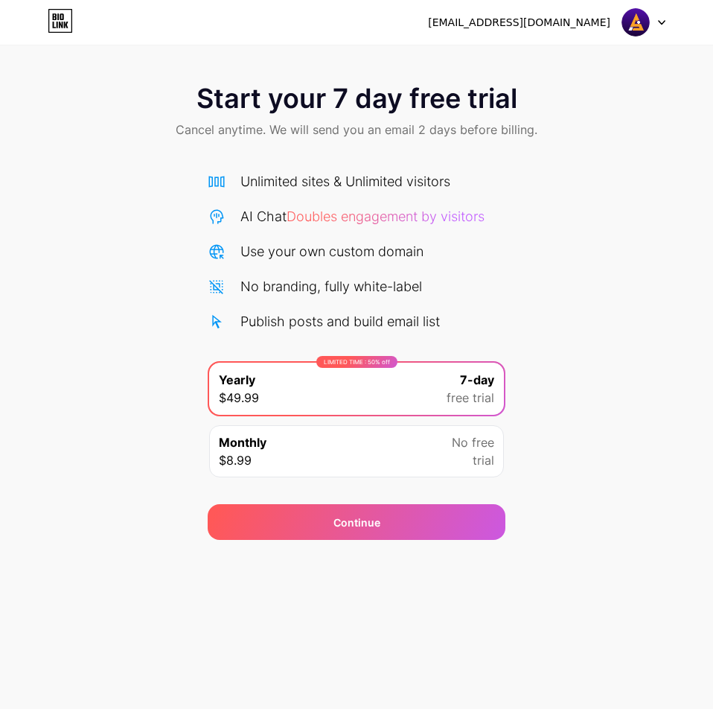
click at [549, 345] on div "Start your 7 day free trial Cancel anytime. We will send you an email 2 days be…" at bounding box center [356, 303] width 713 height 471
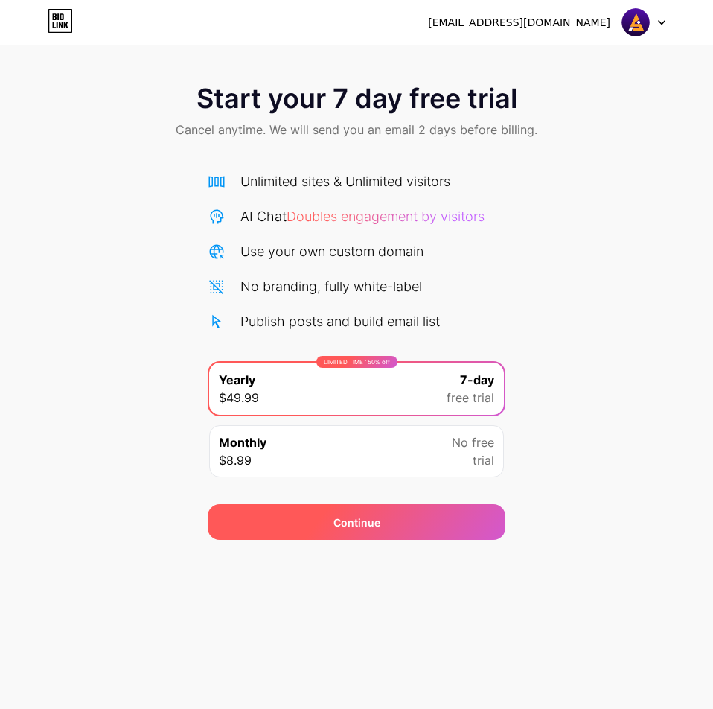
click at [427, 536] on div "Continue" at bounding box center [357, 522] width 298 height 36
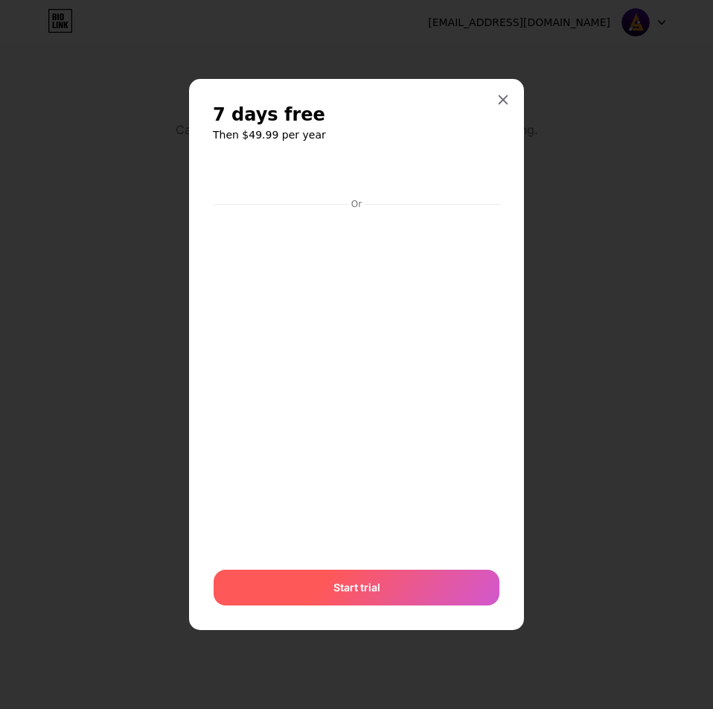
click at [402, 600] on div "Start trial" at bounding box center [357, 587] width 286 height 36
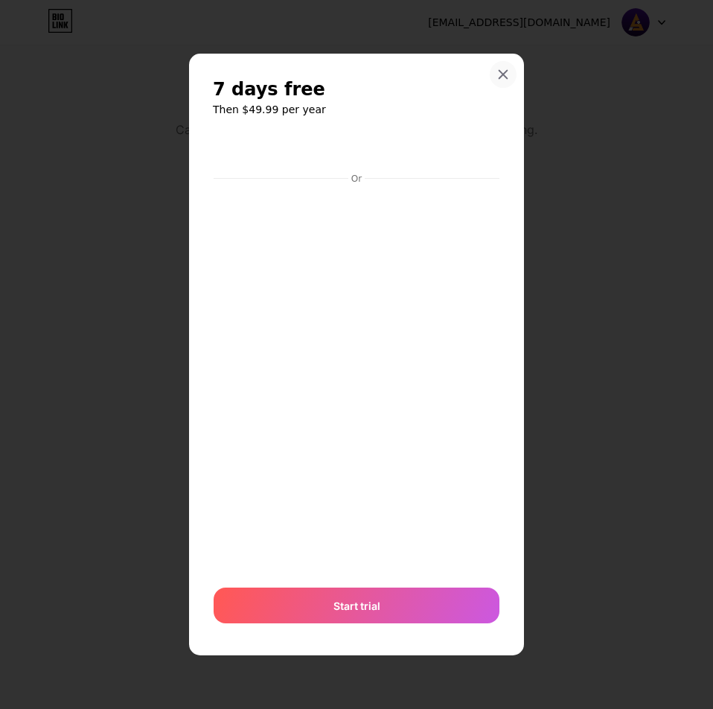
click at [502, 68] on div at bounding box center [503, 74] width 27 height 27
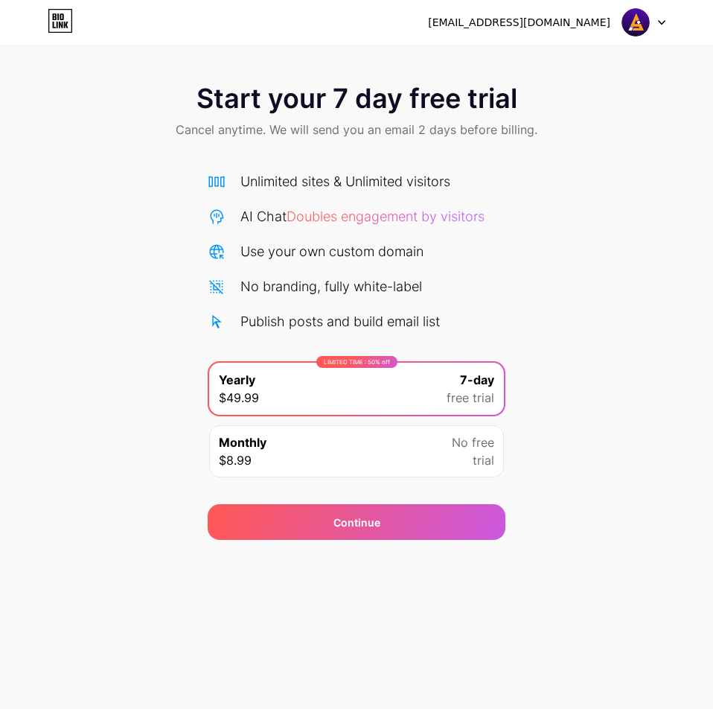
click at [587, 25] on div "[EMAIL_ADDRESS][DOMAIN_NAME]" at bounding box center [519, 23] width 182 height 16
click at [438, 214] on span "Doubles engagement by visitors" at bounding box center [386, 216] width 198 height 16
click at [60, 17] on icon at bounding box center [60, 21] width 25 height 24
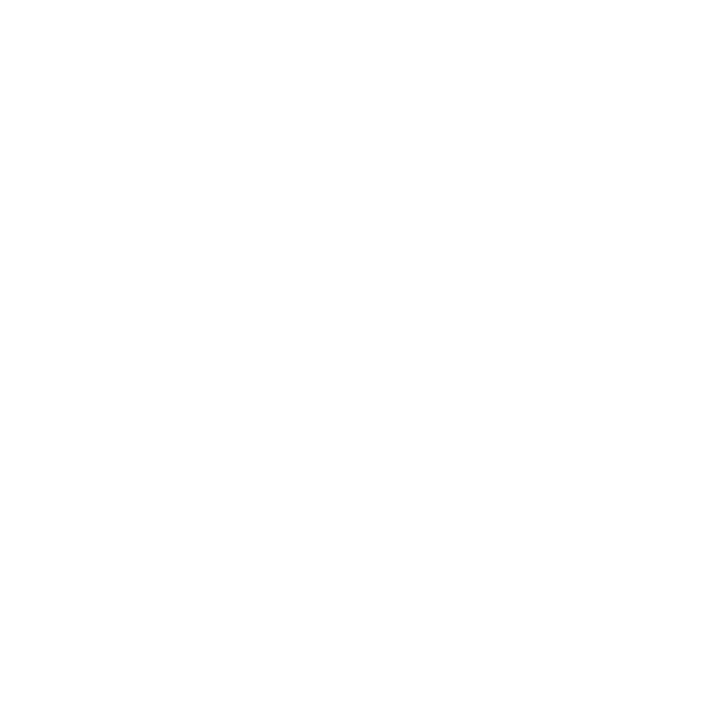
click at [60, 0] on html at bounding box center [356, 0] width 713 height 0
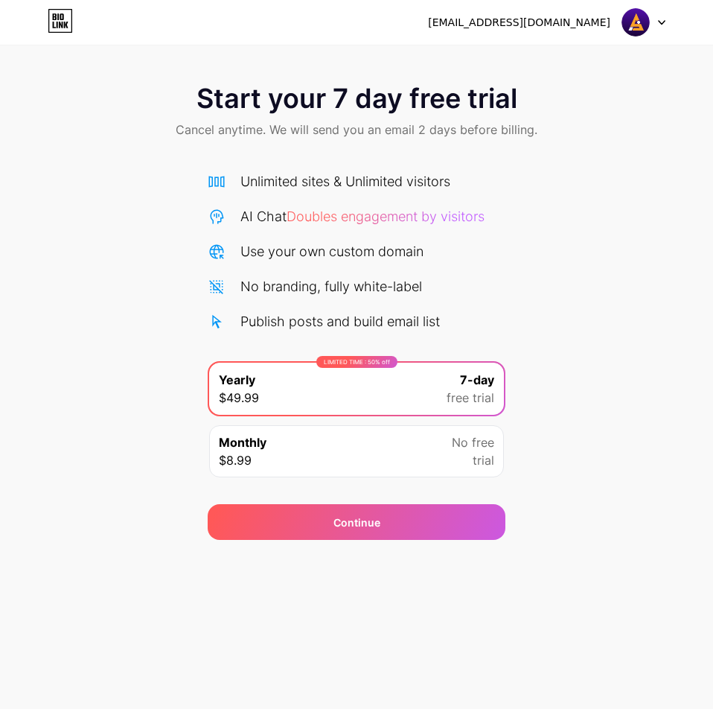
click at [402, 462] on div "Monthly $8.99 No free trial" at bounding box center [356, 451] width 295 height 52
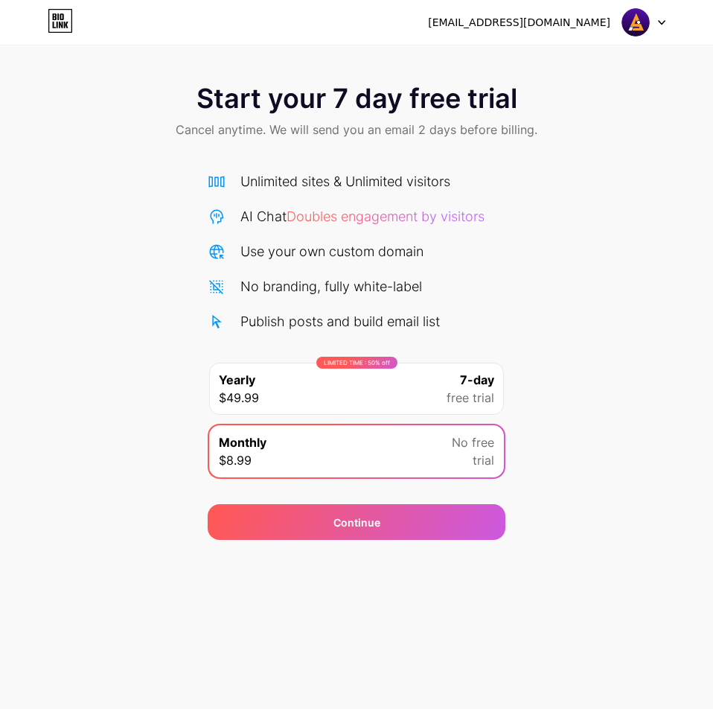
click at [418, 403] on div "LIMITED TIME : 50% off Yearly $49.99 7-day free trial" at bounding box center [356, 389] width 295 height 52
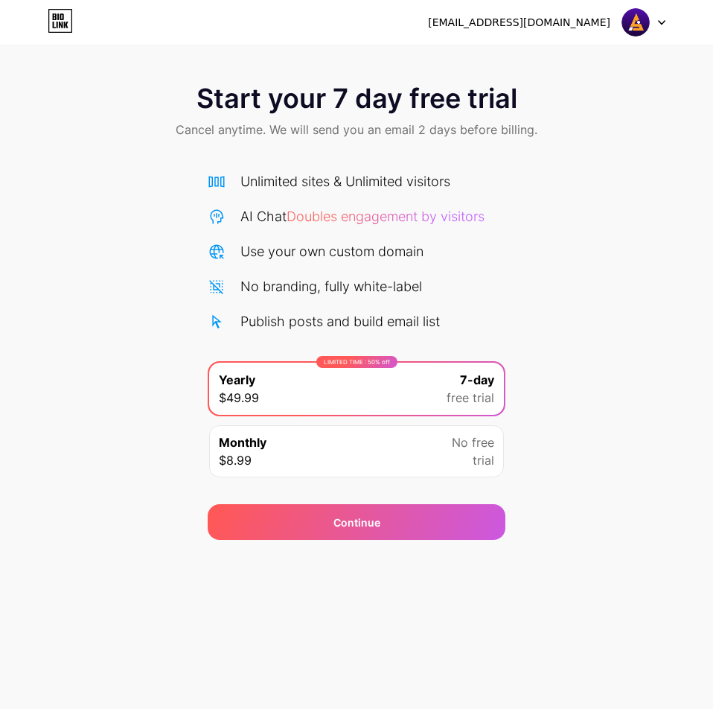
click at [41, 22] on div "[EMAIL_ADDRESS][DOMAIN_NAME] Logout" at bounding box center [356, 22] width 713 height 27
click at [54, 17] on icon at bounding box center [55, 16] width 4 height 7
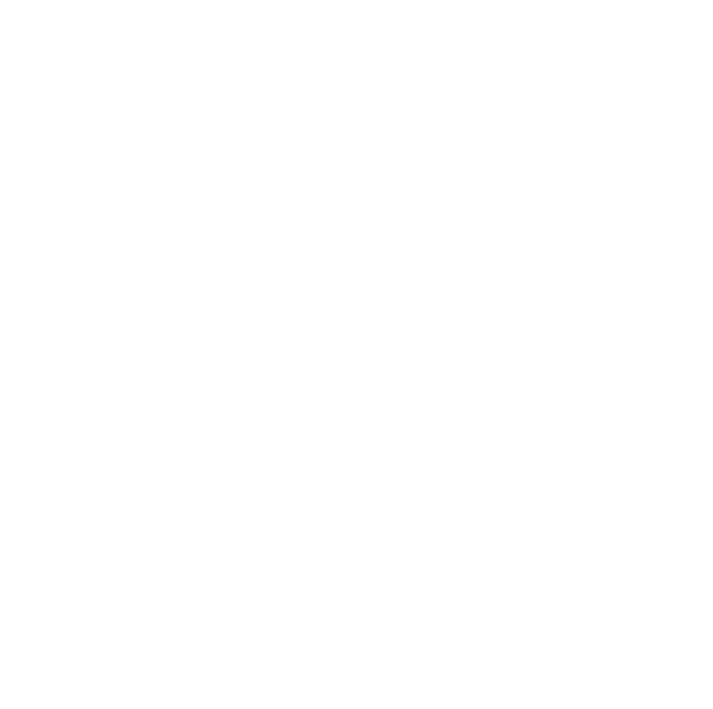
click at [54, 0] on html at bounding box center [356, 0] width 713 height 0
click at [666, 25] on div "[EMAIL_ADDRESS][DOMAIN_NAME] Logout" at bounding box center [356, 22] width 713 height 27
click at [665, 23] on icon at bounding box center [661, 22] width 7 height 5
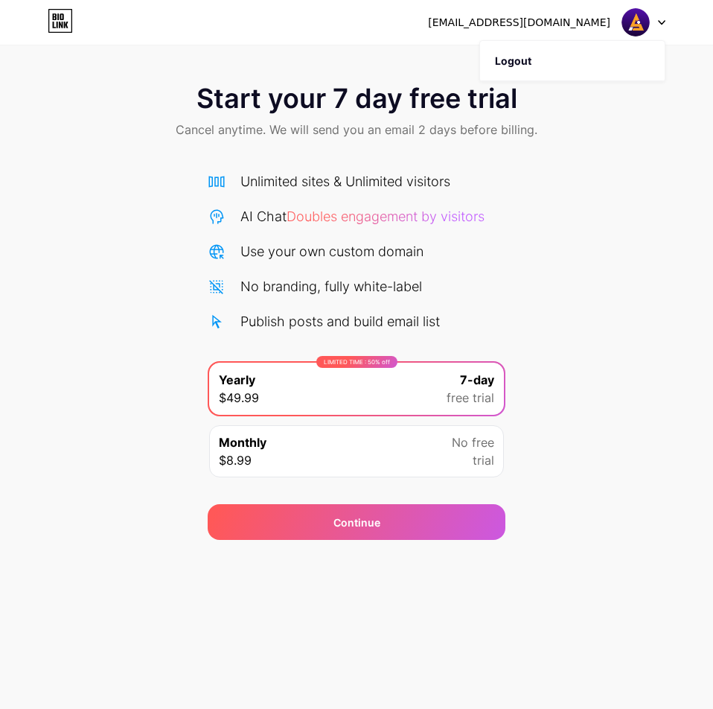
click at [561, 22] on div "[EMAIL_ADDRESS][DOMAIN_NAME]" at bounding box center [519, 23] width 182 height 16
copy div "[EMAIL_ADDRESS][DOMAIN_NAME]"
click at [561, 22] on div "[EMAIL_ADDRESS][DOMAIN_NAME]" at bounding box center [519, 23] width 182 height 16
click at [659, 27] on div at bounding box center [643, 22] width 43 height 27
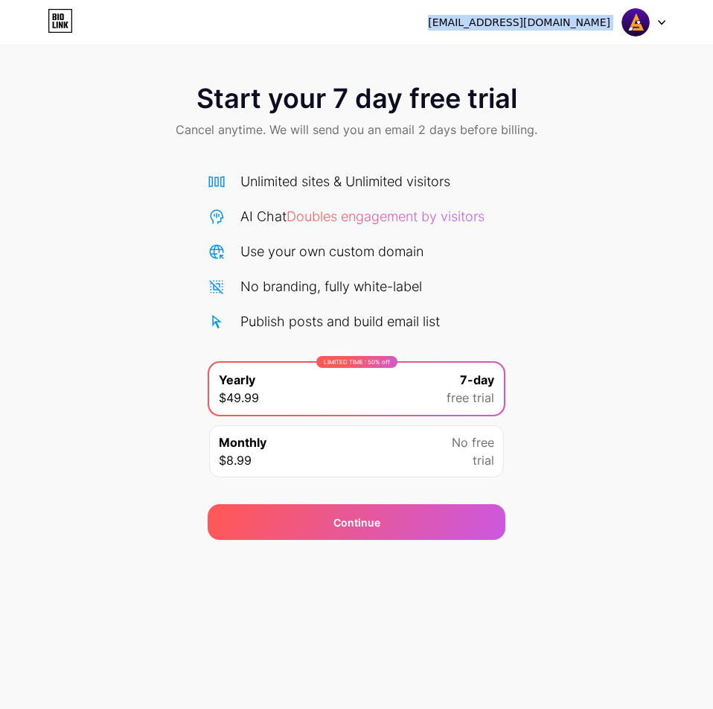
click at [661, 24] on icon at bounding box center [661, 22] width 7 height 5
click at [556, 61] on li "Logout" at bounding box center [572, 61] width 185 height 40
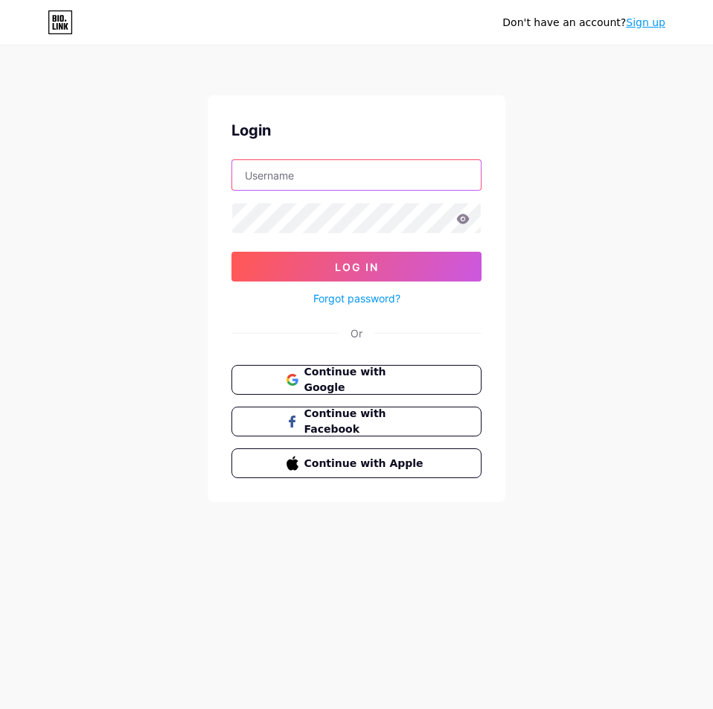
click at [319, 184] on input "text" at bounding box center [356, 175] width 249 height 30
paste input "[EMAIL_ADDRESS][DOMAIN_NAME]"
type input "[EMAIL_ADDRESS][DOMAIN_NAME]"
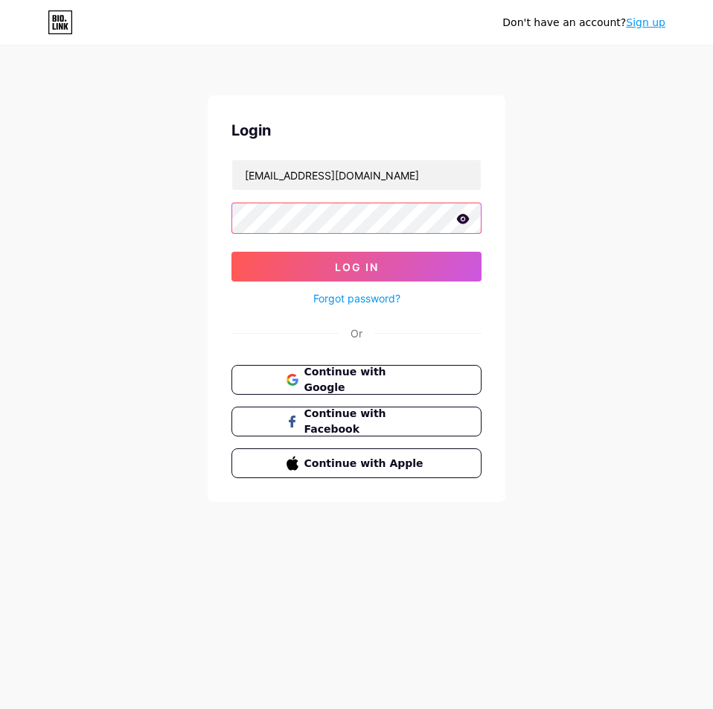
click at [231, 252] on button "Log In" at bounding box center [356, 267] width 250 height 30
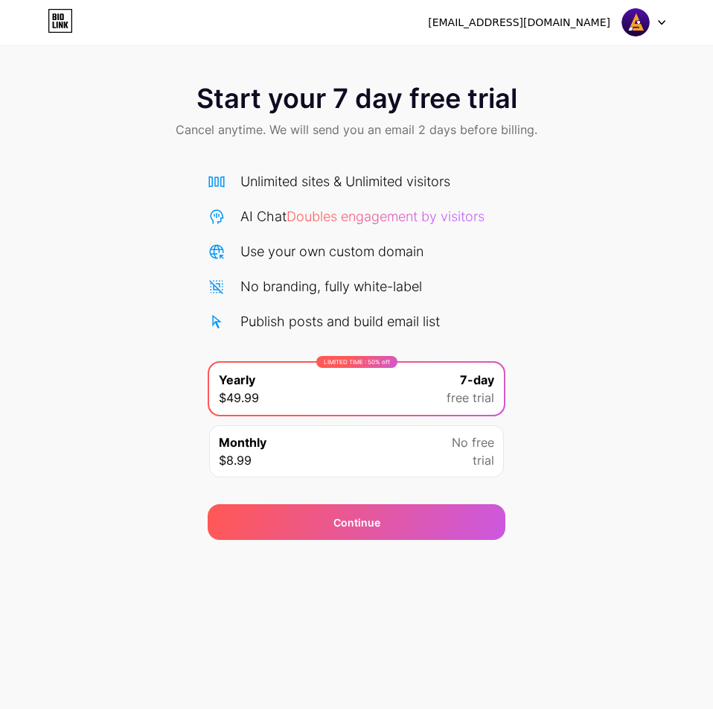
click at [326, 464] on div "Monthly $8.99 No free trial" at bounding box center [356, 451] width 295 height 52
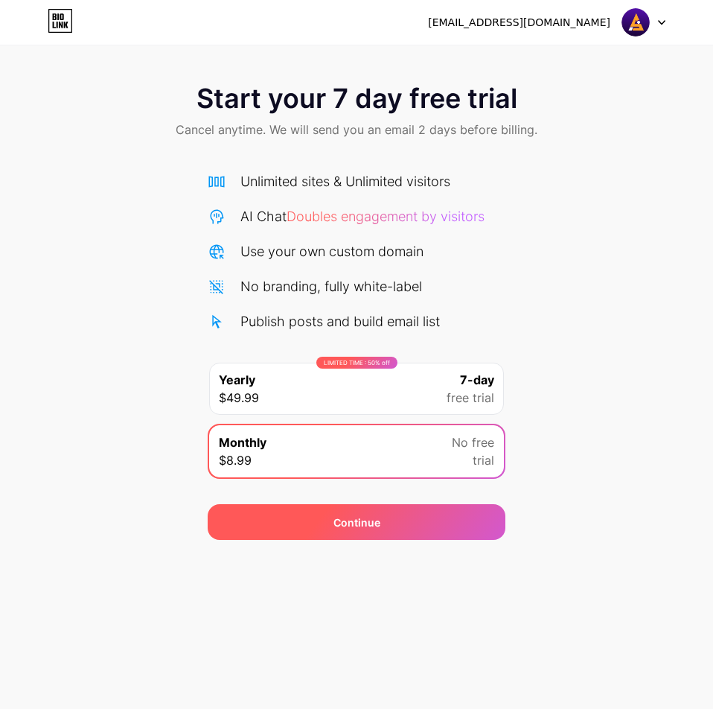
click at [322, 523] on div "Continue" at bounding box center [357, 522] width 298 height 36
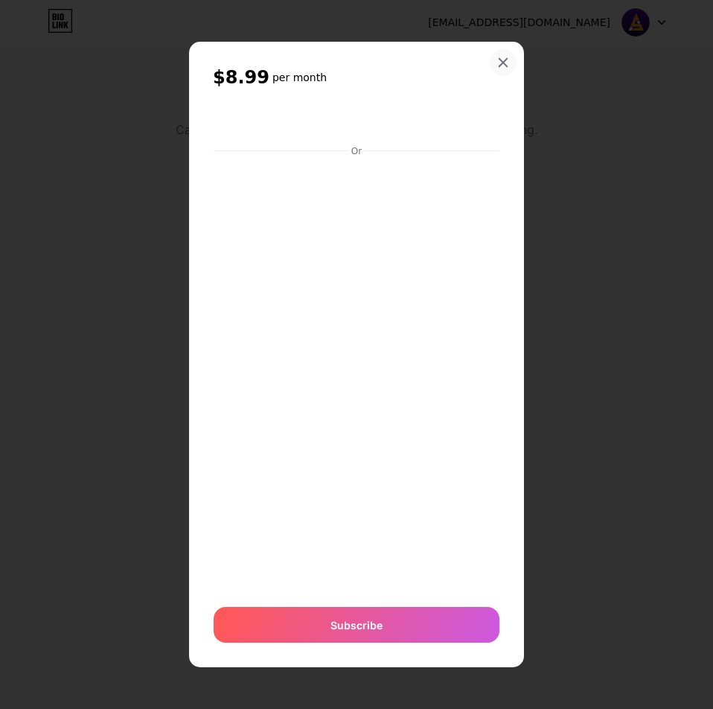
click at [510, 66] on div at bounding box center [503, 62] width 27 height 27
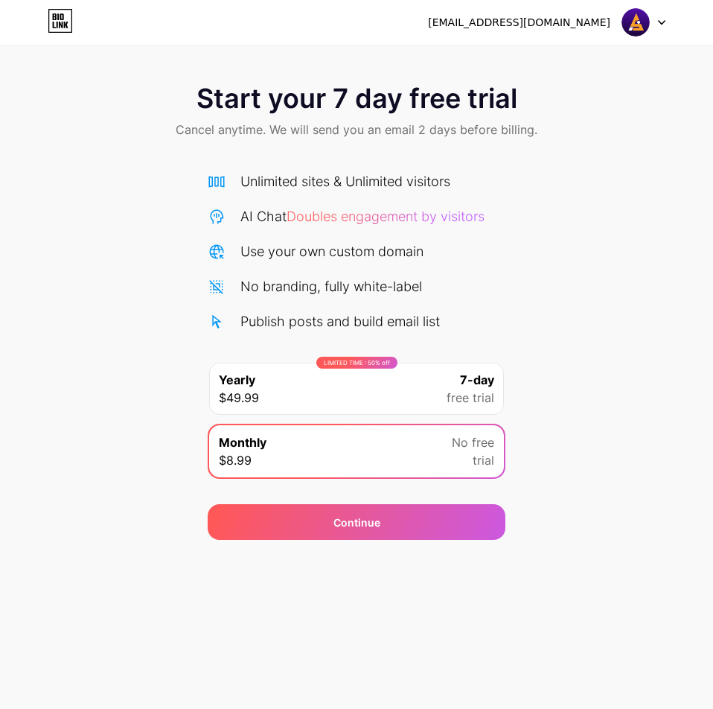
click at [395, 375] on div "LIMITED TIME : 50% off Yearly $49.99 7-day free trial" at bounding box center [356, 389] width 295 height 52
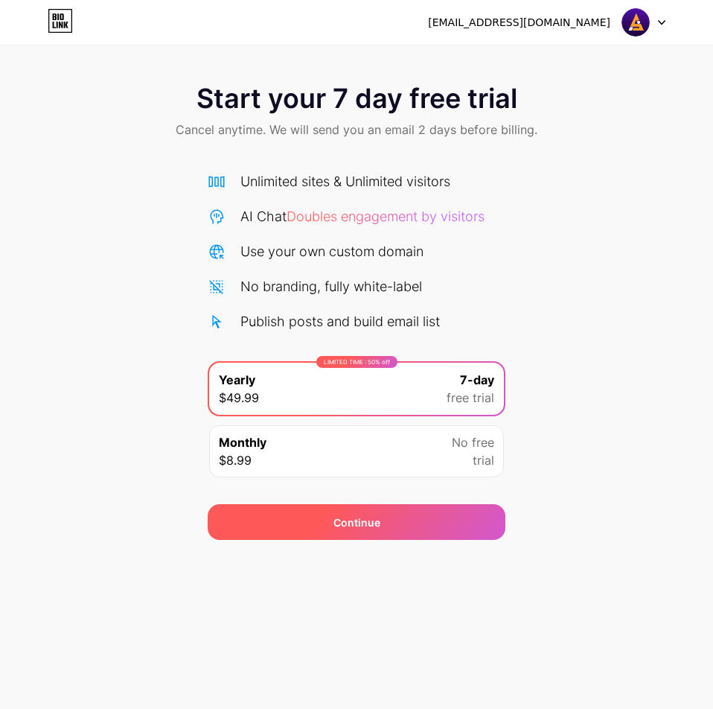
click at [395, 518] on div "Continue" at bounding box center [357, 522] width 298 height 36
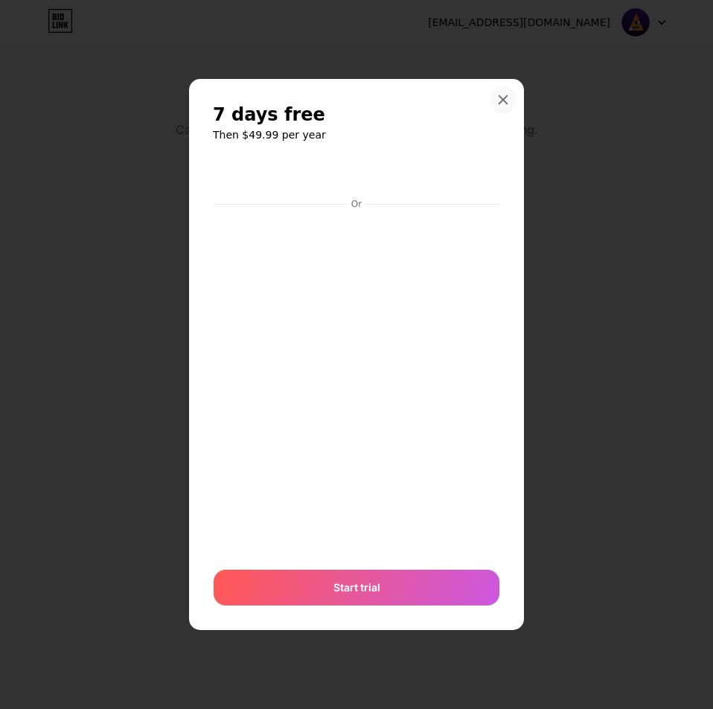
click at [500, 106] on div at bounding box center [503, 99] width 27 height 27
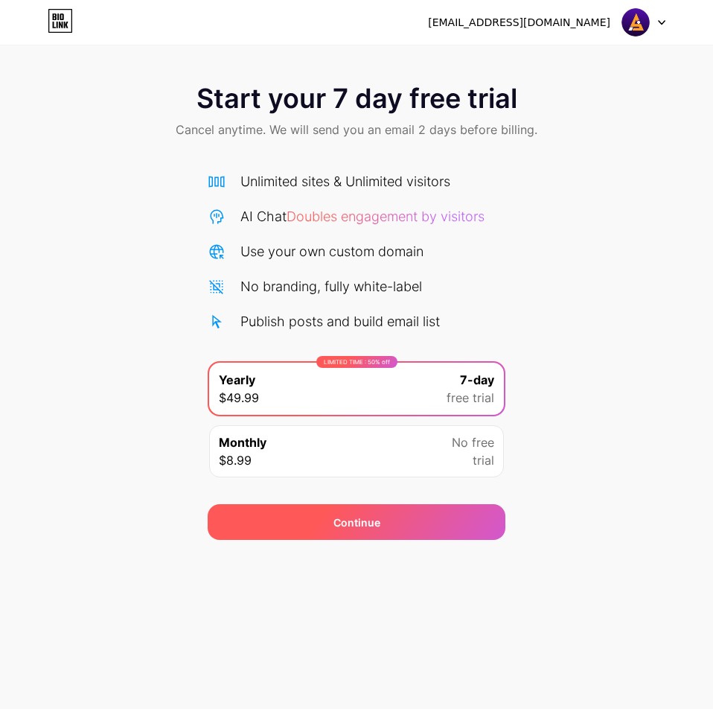
click at [397, 533] on div "Continue" at bounding box center [357, 522] width 298 height 36
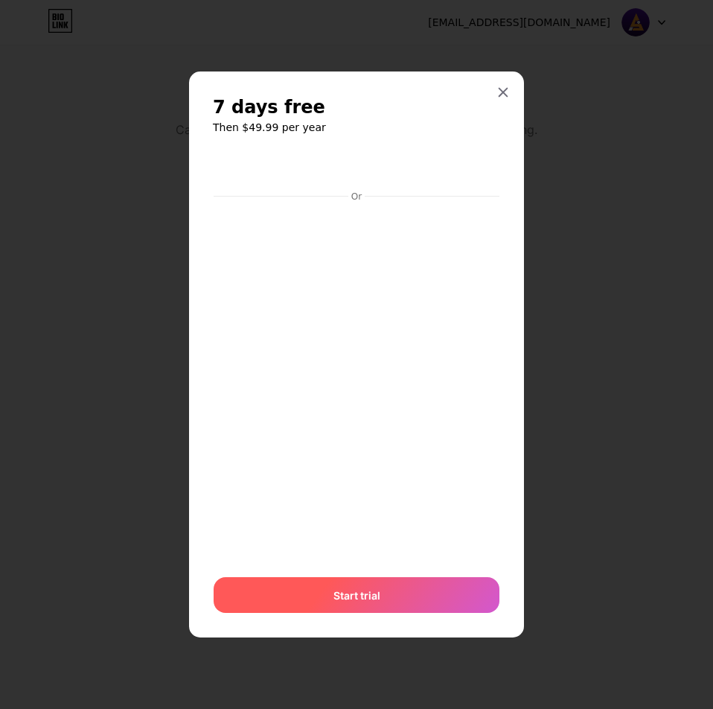
click at [328, 587] on div "Start trial" at bounding box center [357, 595] width 286 height 36
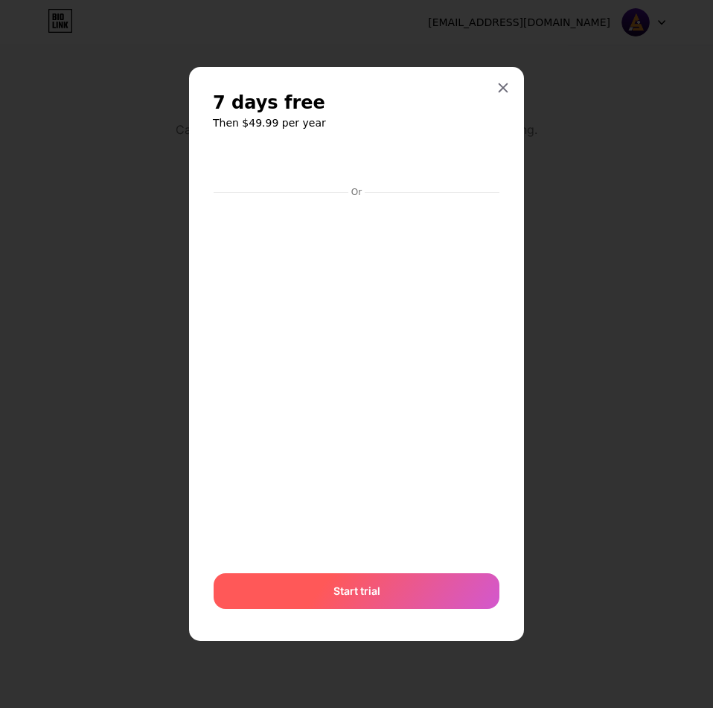
click at [383, 585] on div "Start trial" at bounding box center [357, 591] width 286 height 36
click at [370, 593] on span "Start trial" at bounding box center [356, 591] width 47 height 16
click at [370, 592] on span "Start trial" at bounding box center [356, 591] width 47 height 16
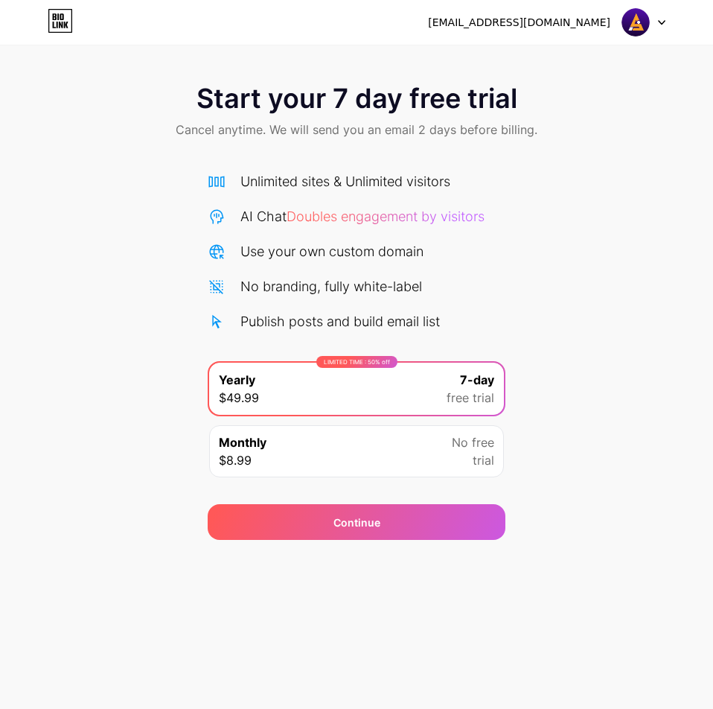
click at [658, 22] on icon at bounding box center [661, 22] width 7 height 5
click at [508, 63] on li "Logout" at bounding box center [572, 61] width 185 height 40
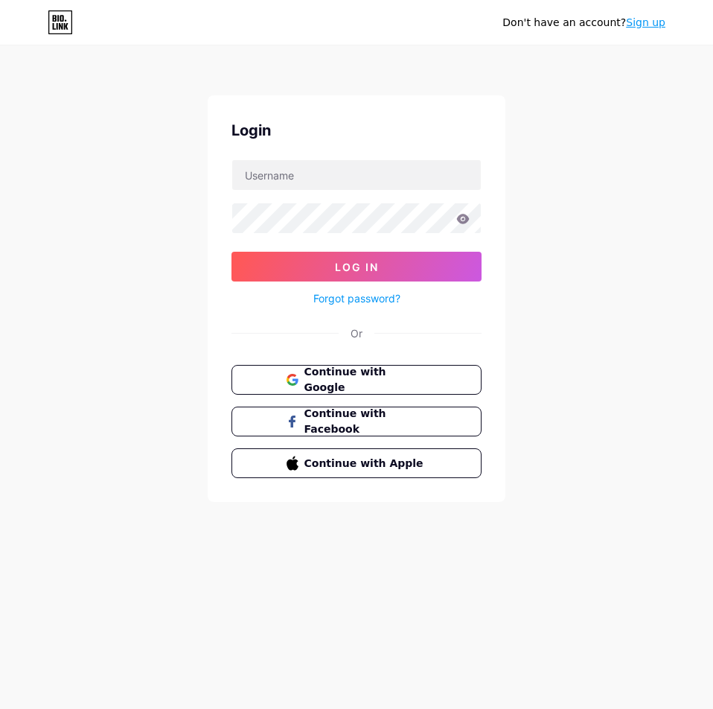
click at [648, 25] on link "Sign up" at bounding box center [645, 22] width 39 height 12
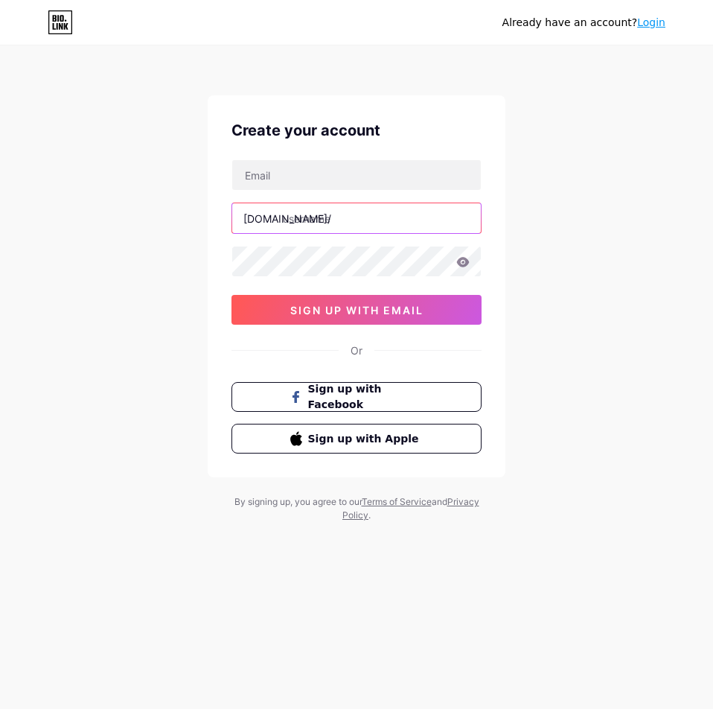
click at [311, 223] on input "text" at bounding box center [356, 218] width 249 height 30
type input "a"
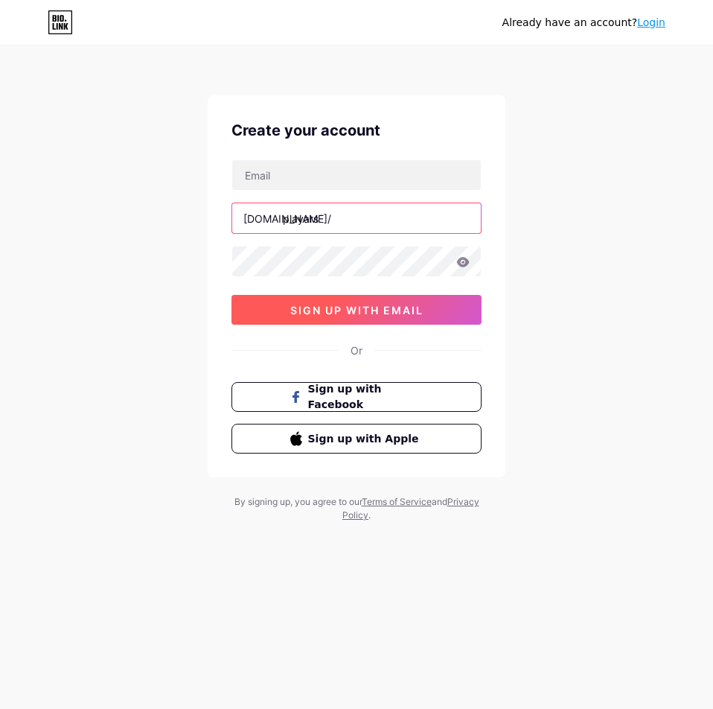
type input "playars"
click at [326, 322] on button "sign up with email" at bounding box center [356, 310] width 250 height 30
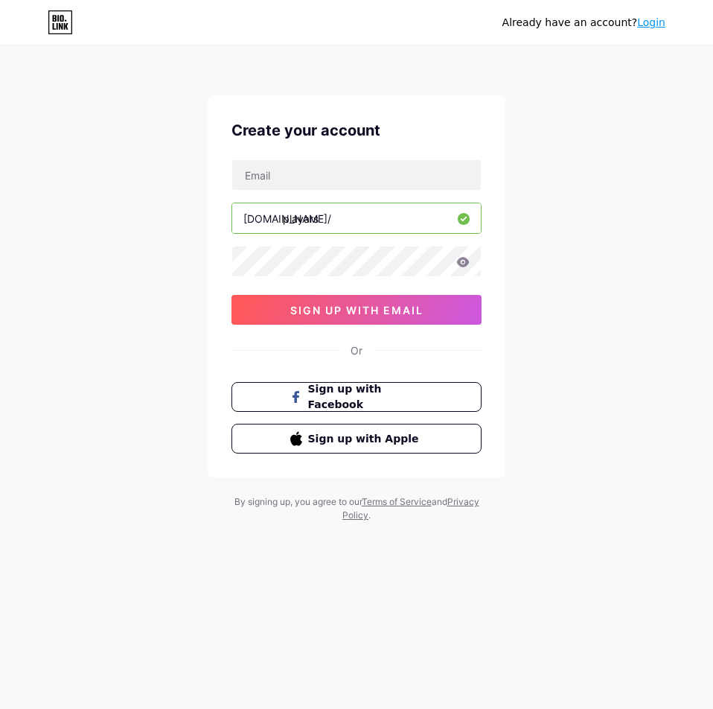
click at [328, 235] on div "bio.link/ playars 0cAFcWeA6svOir0dOadBMNYv_mihkYbZCRaGk_algbvy_RqoNHHFCli1SPC1w…" at bounding box center [356, 241] width 250 height 165
click at [322, 223] on input "playars" at bounding box center [356, 218] width 249 height 30
click at [531, 267] on div "Already have an account? Login Create your account bio.link/ arsplay 0cAFcWeA6s…" at bounding box center [356, 284] width 713 height 569
click at [308, 220] on input "arsplay" at bounding box center [356, 218] width 249 height 30
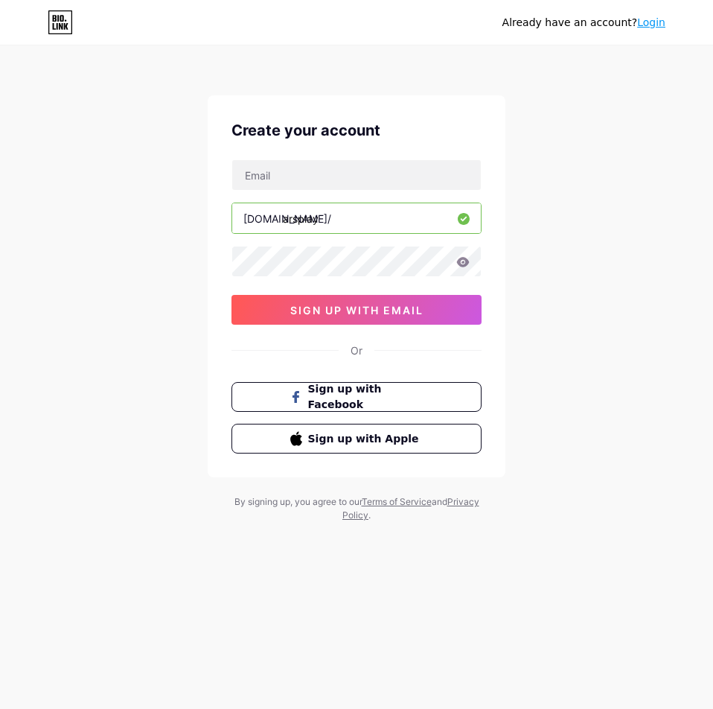
click at [308, 220] on input "arsplay" at bounding box center [356, 218] width 249 height 30
type input "arsplayon"
click at [647, 28] on link "Login" at bounding box center [651, 22] width 28 height 12
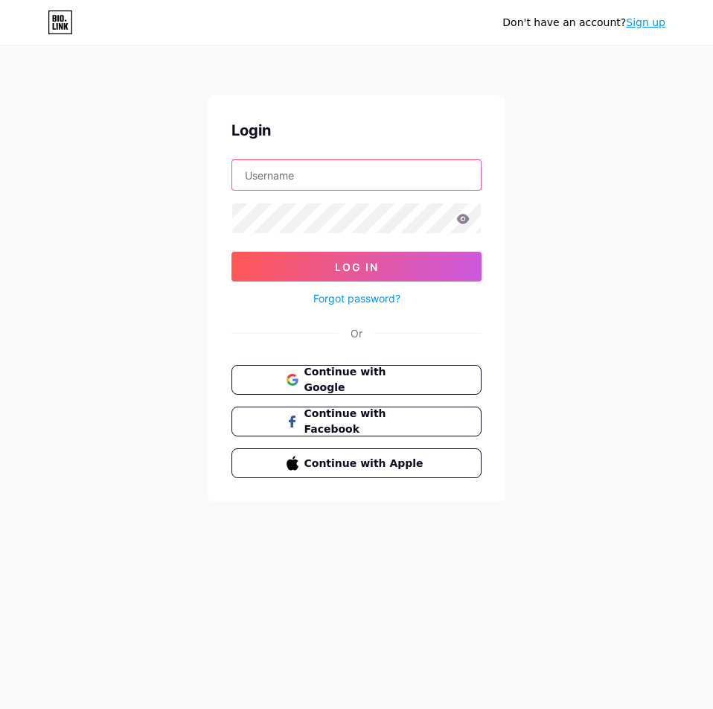
click at [287, 165] on input "text" at bounding box center [356, 175] width 249 height 30
paste input "https://bio.site/dewatogelhk"
click at [319, 180] on input "https://bio.site/dewatogelhk" at bounding box center [356, 175] width 249 height 30
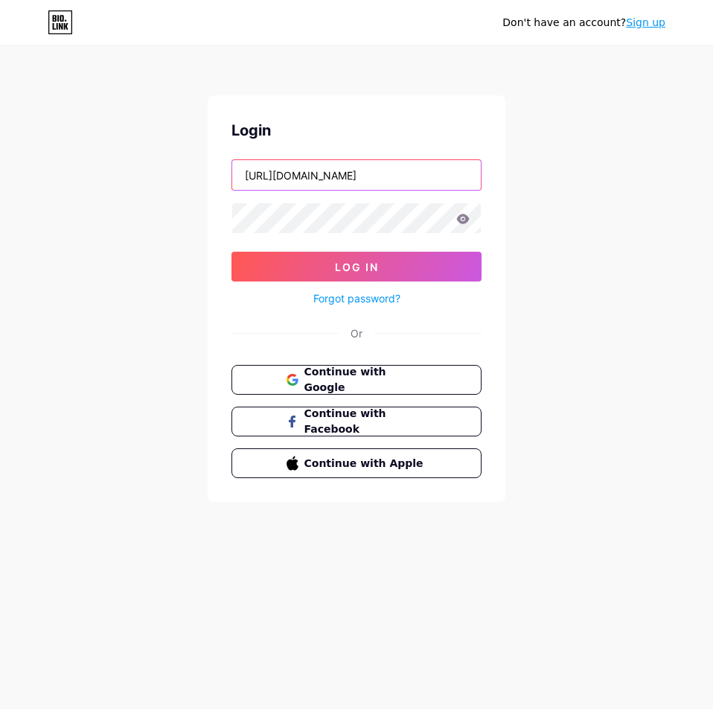
paste input "[EMAIL_ADDRESS][DOMAIN_NAME]"
type input "[EMAIL_ADDRESS][DOMAIN_NAME]"
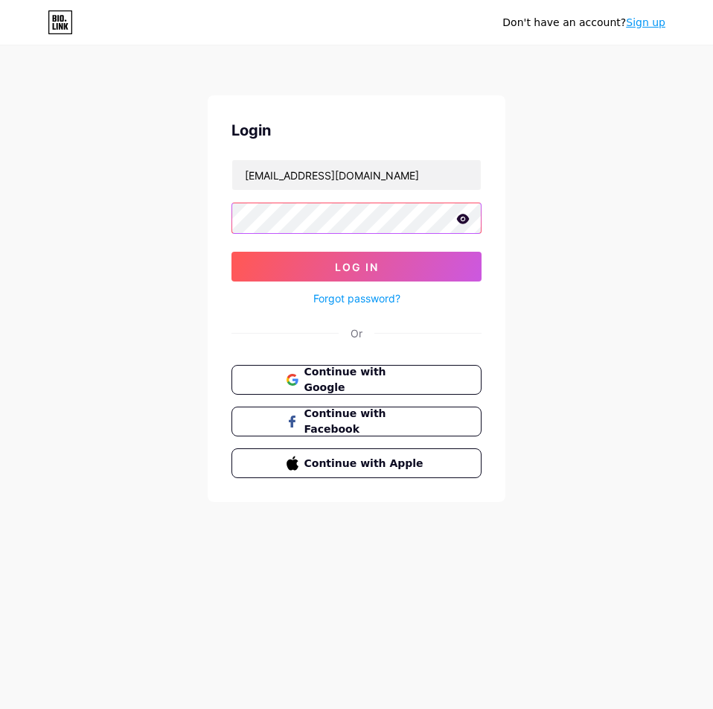
click at [231, 252] on button "Log In" at bounding box center [356, 267] width 250 height 30
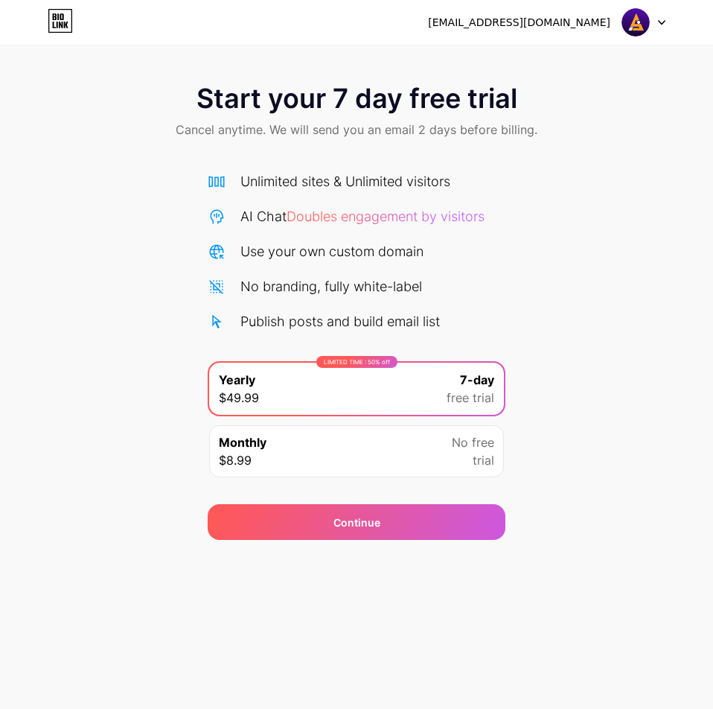
click at [63, 23] on icon at bounding box center [60, 21] width 25 height 24
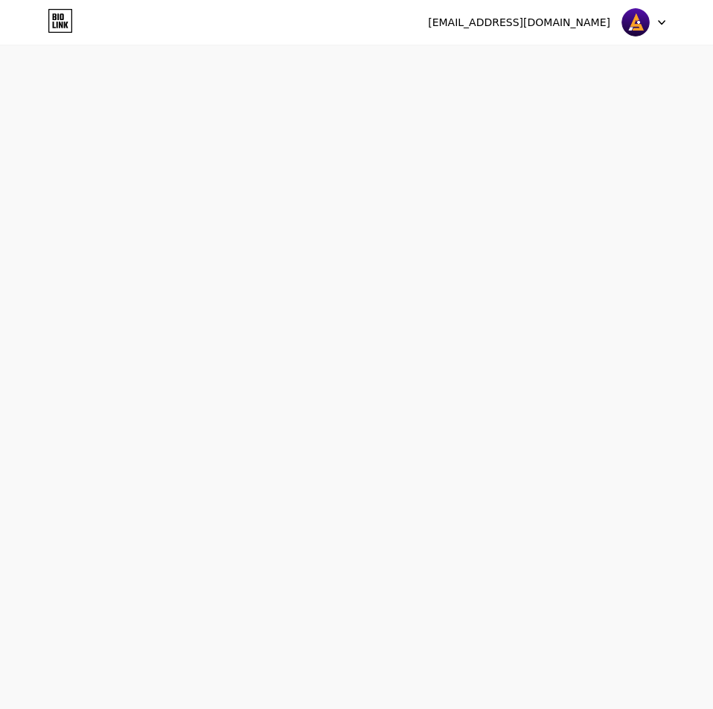
click at [552, 27] on div "[EMAIL_ADDRESS][DOMAIN_NAME]" at bounding box center [519, 23] width 182 height 16
click at [645, 23] on img at bounding box center [636, 22] width 28 height 28
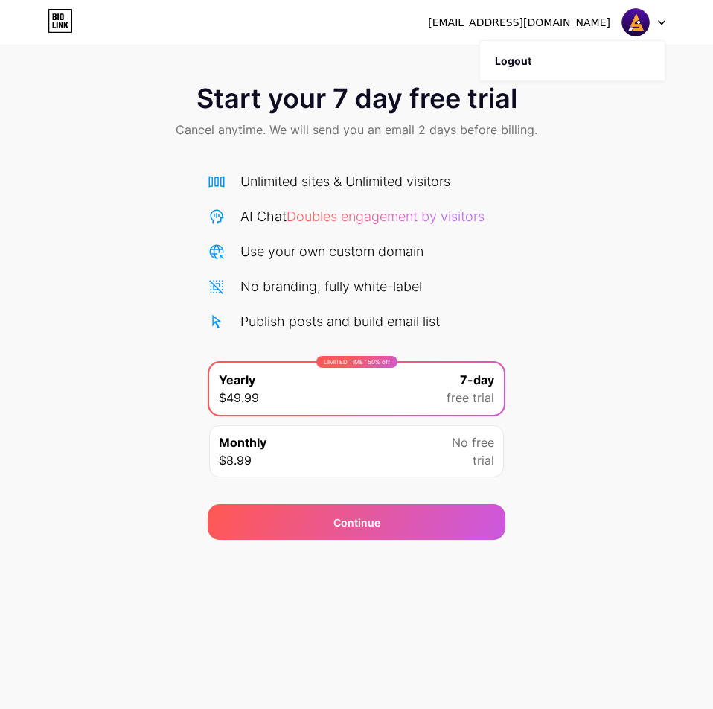
click at [628, 23] on img at bounding box center [636, 22] width 28 height 28
click at [374, 394] on div "LIMITED TIME : 50% off Yearly $49.99 7-day free trial" at bounding box center [356, 389] width 295 height 52
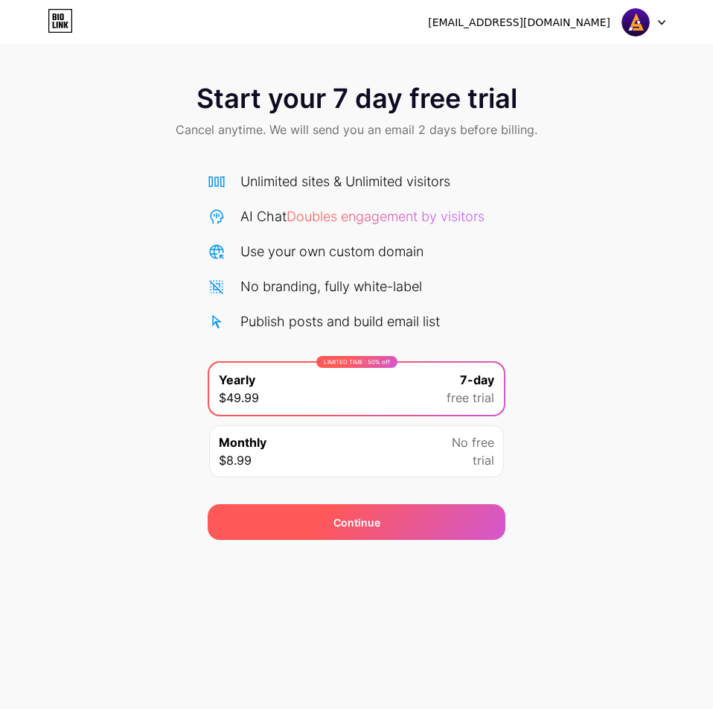
click at [327, 534] on div "Continue" at bounding box center [357, 522] width 298 height 36
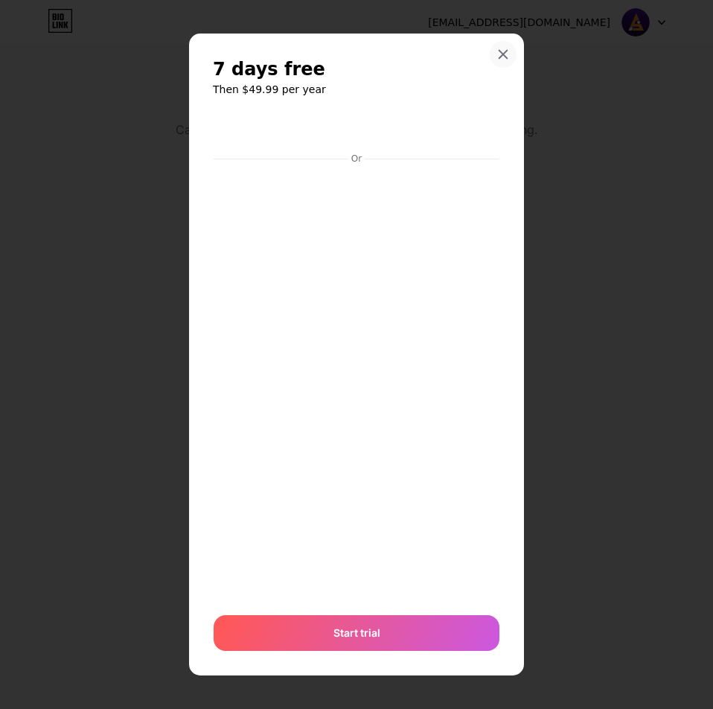
click at [490, 57] on div at bounding box center [503, 54] width 27 height 27
